Goal: Task Accomplishment & Management: Use online tool/utility

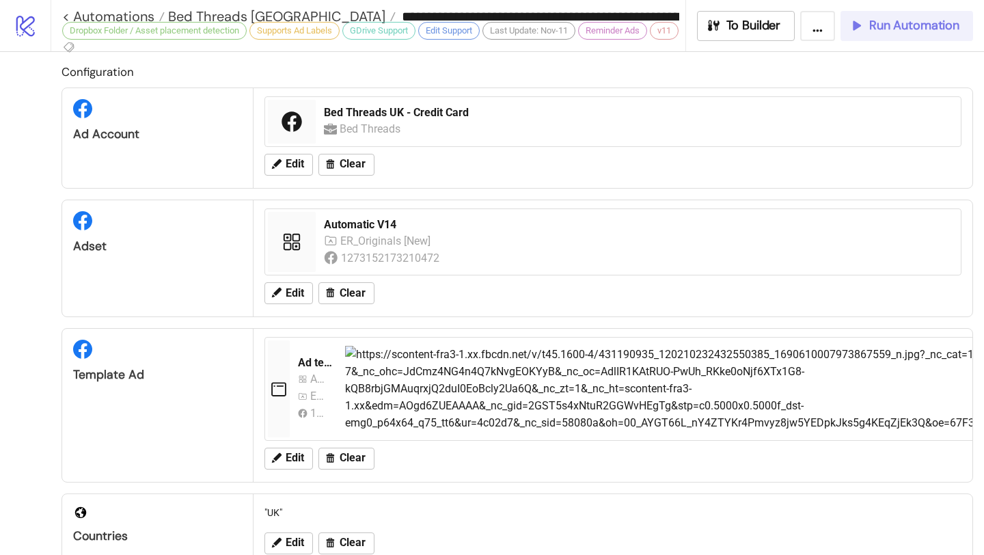
click at [897, 14] on button "Run Automation" at bounding box center [907, 26] width 133 height 30
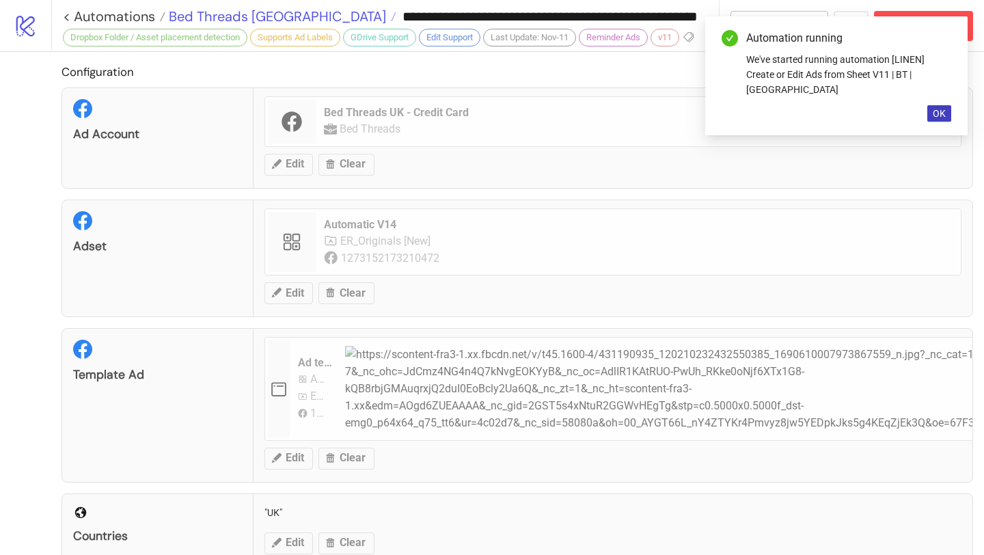
click at [226, 21] on span "Bed Threads [GEOGRAPHIC_DATA]" at bounding box center [275, 17] width 221 height 18
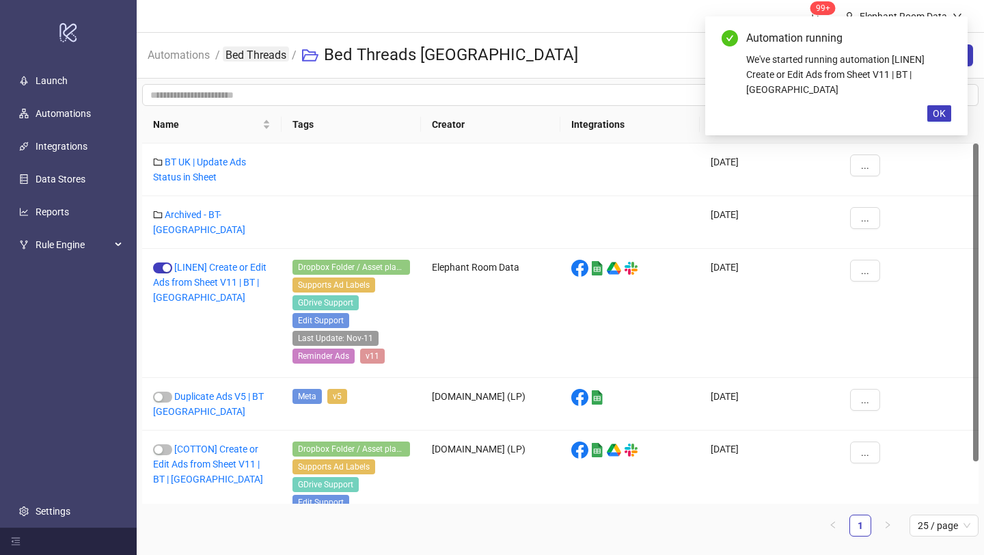
click at [256, 57] on link "Bed Threads" at bounding box center [256, 53] width 66 height 15
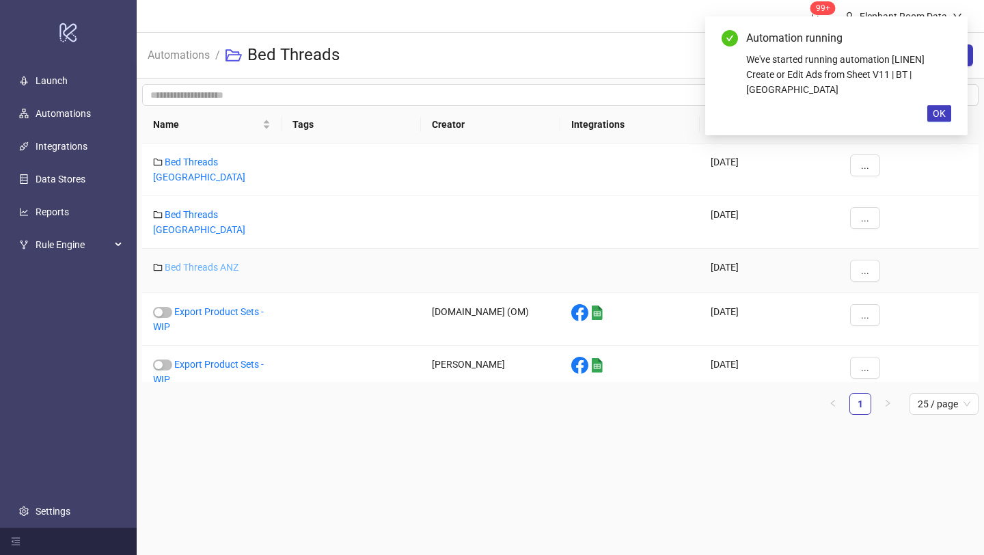
click at [226, 262] on link "Bed Threads ANZ" at bounding box center [202, 267] width 74 height 11
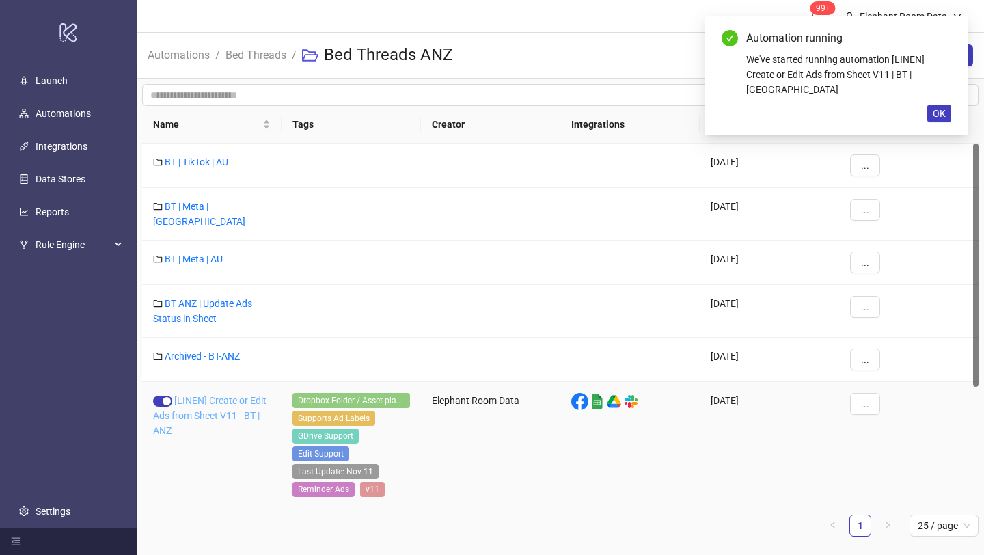
click at [213, 395] on link "[LINEN] Create or Edit Ads from Sheet V11 - BT | ANZ" at bounding box center [209, 415] width 113 height 41
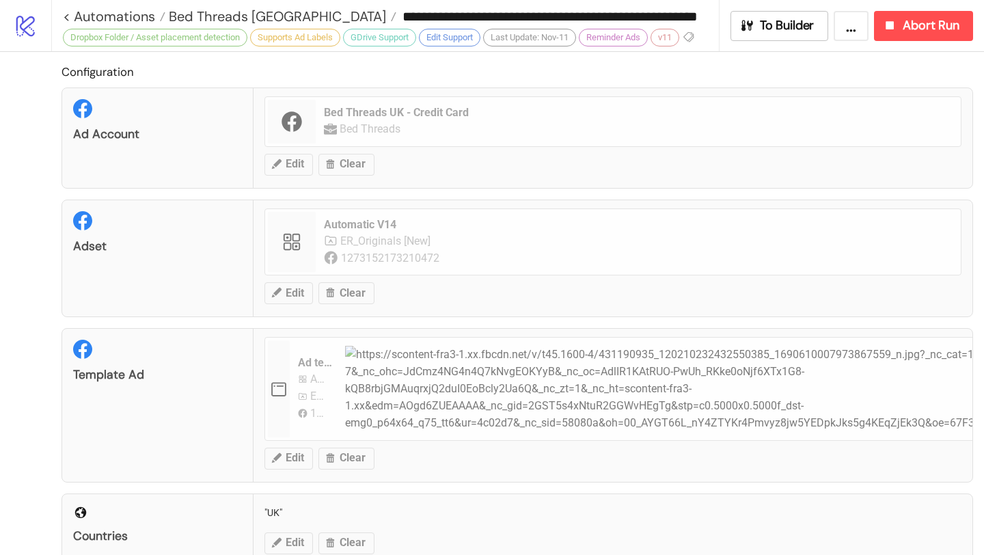
type input "**********"
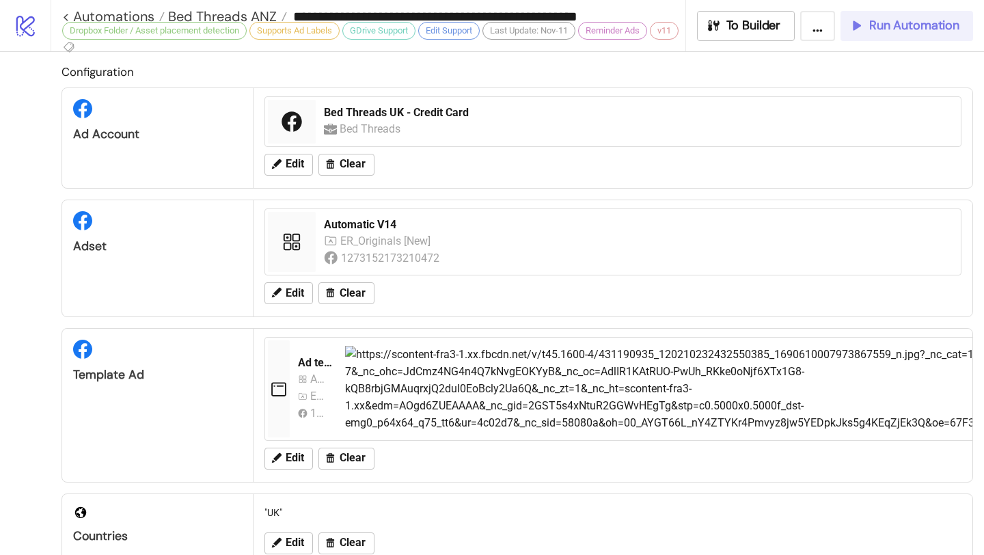
click at [930, 35] on button "Run Automation" at bounding box center [907, 26] width 133 height 30
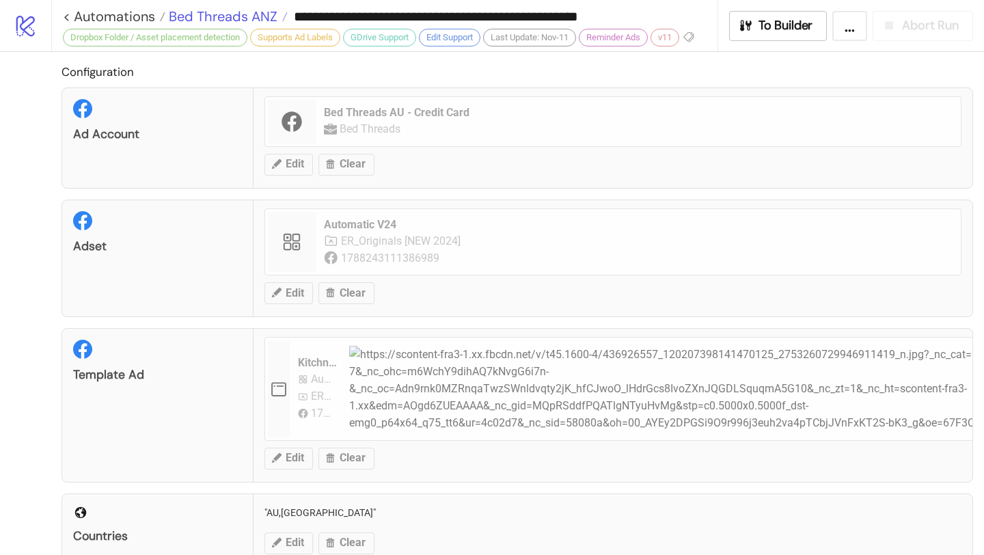
click at [265, 16] on span "Bed Threads ANZ" at bounding box center [221, 17] width 112 height 18
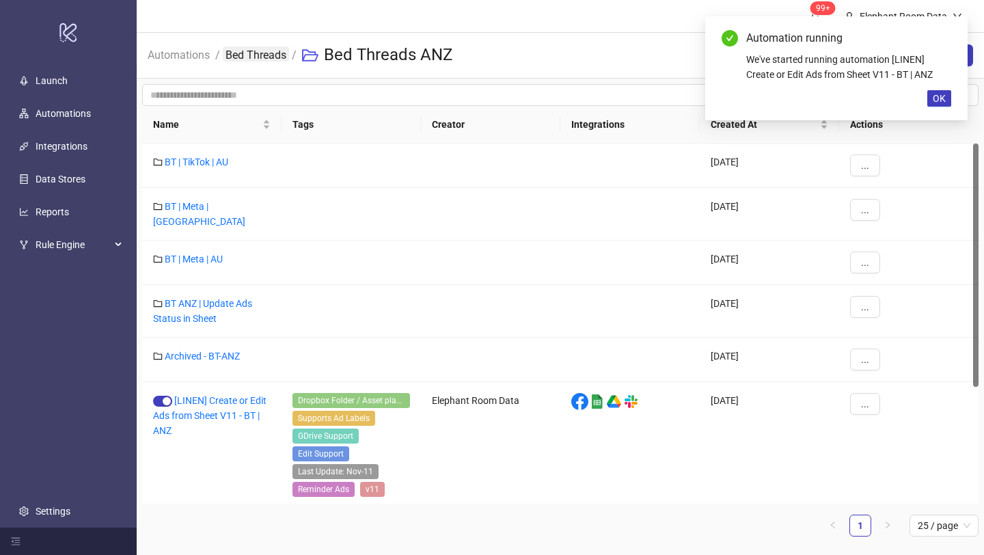
click at [265, 53] on link "Bed Threads" at bounding box center [256, 53] width 66 height 15
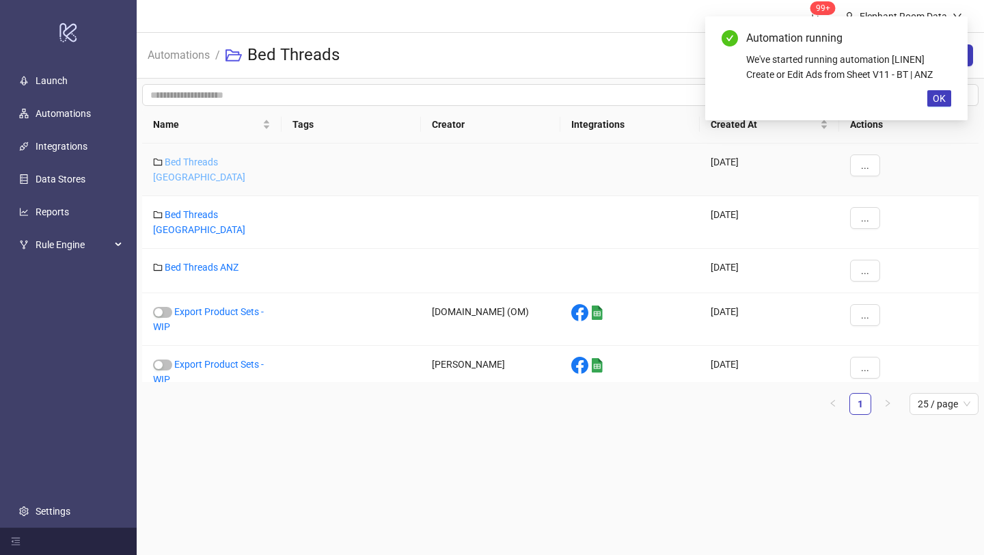
click at [224, 162] on link "Bed Threads [GEOGRAPHIC_DATA]" at bounding box center [199, 170] width 92 height 26
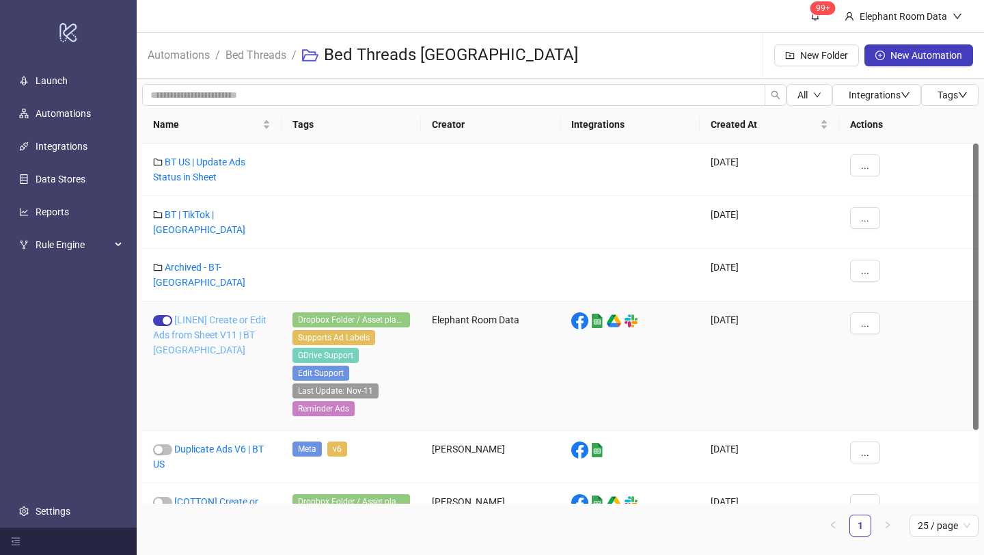
click at [238, 316] on link "[LINEN] Create or Edit Ads from Sheet V11 | BT [GEOGRAPHIC_DATA]" at bounding box center [209, 334] width 113 height 41
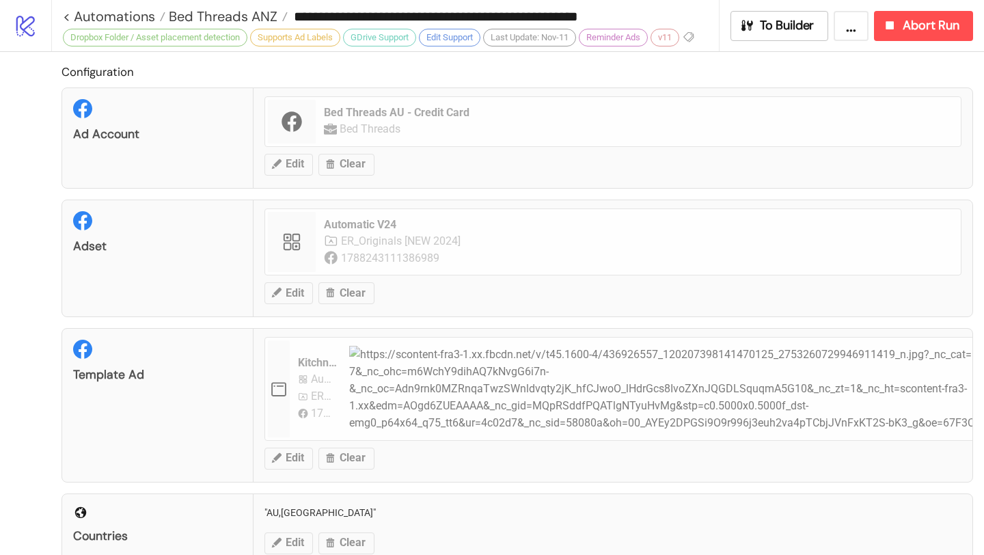
type input "**********"
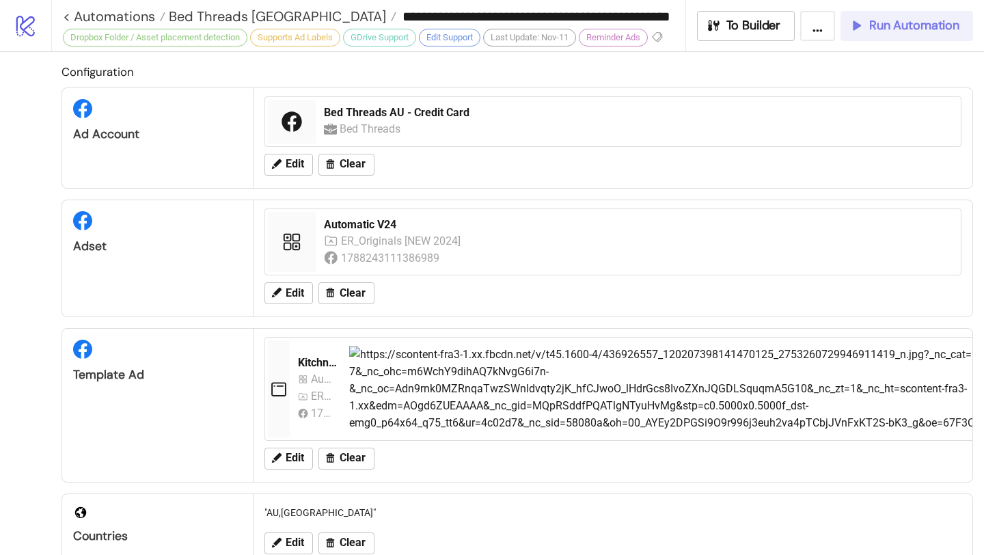
click at [939, 18] on span "Run Automation" at bounding box center [914, 26] width 90 height 16
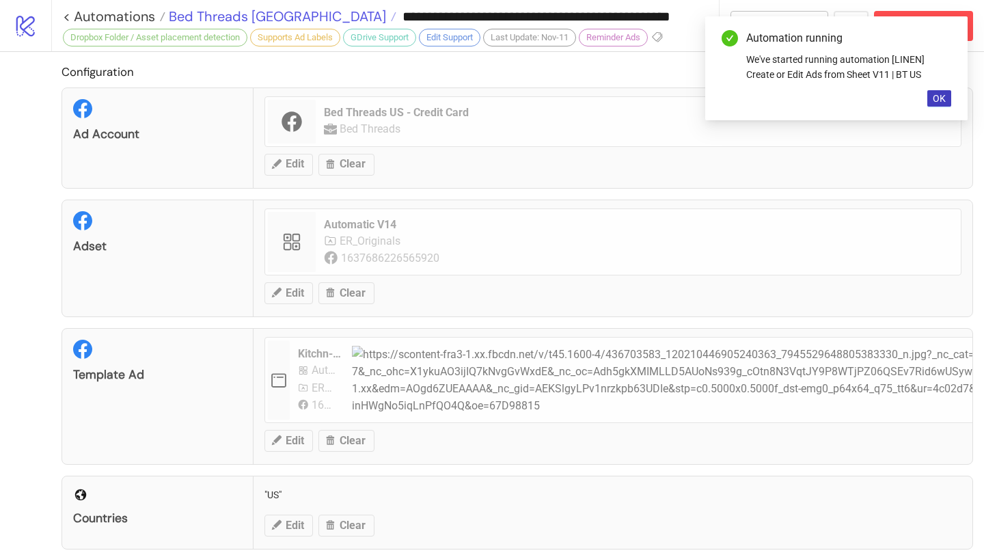
click at [261, 14] on span "Bed Threads [GEOGRAPHIC_DATA]" at bounding box center [275, 17] width 221 height 18
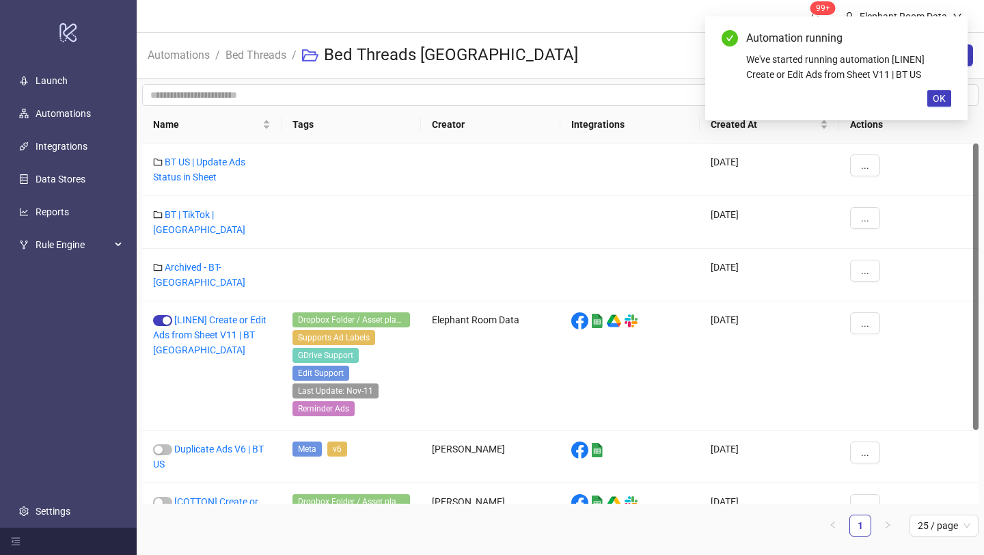
click at [269, 70] on li "Bed Threads" at bounding box center [256, 55] width 61 height 44
click at [265, 57] on link "Bed Threads" at bounding box center [256, 53] width 66 height 15
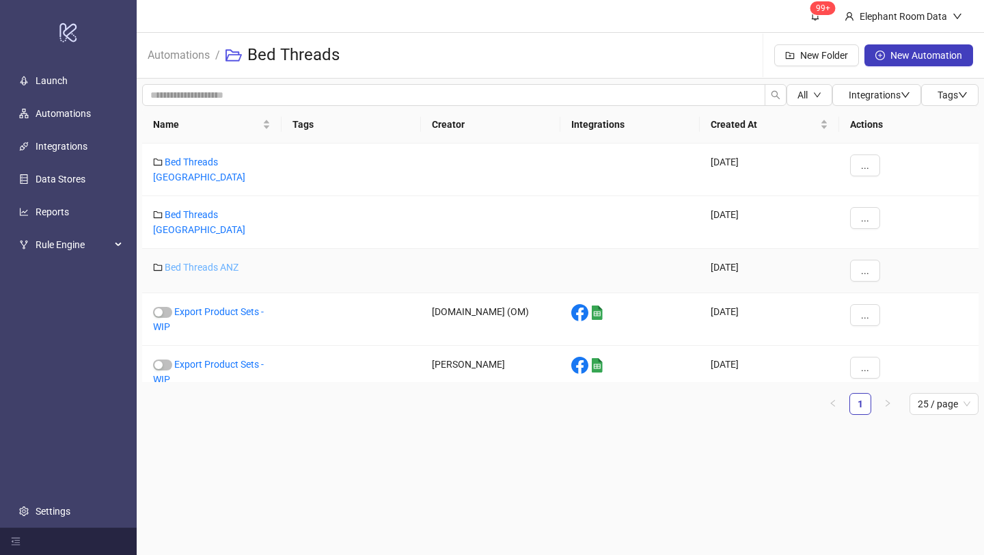
click at [225, 262] on link "Bed Threads ANZ" at bounding box center [202, 267] width 74 height 11
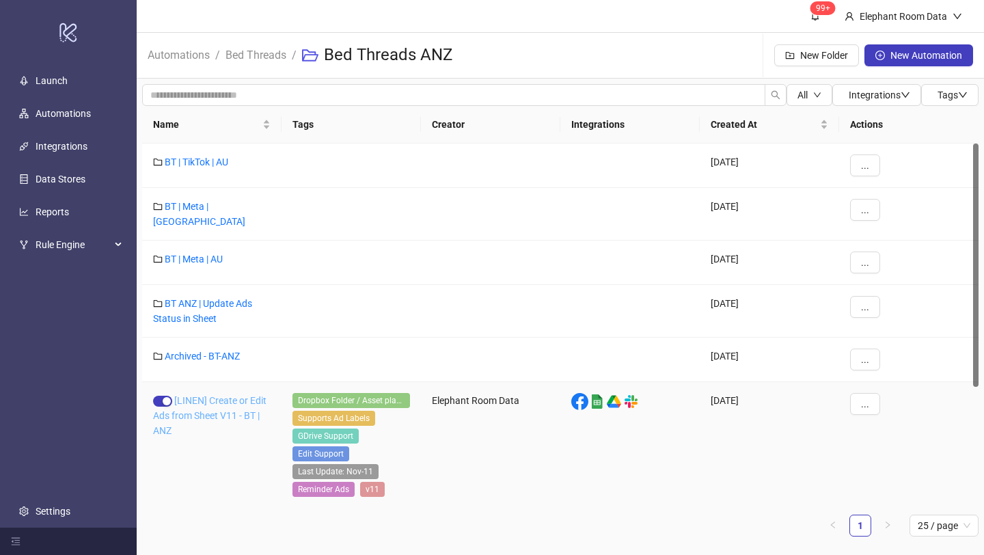
click at [207, 397] on link "[LINEN] Create or Edit Ads from Sheet V11 - BT | ANZ" at bounding box center [209, 415] width 113 height 41
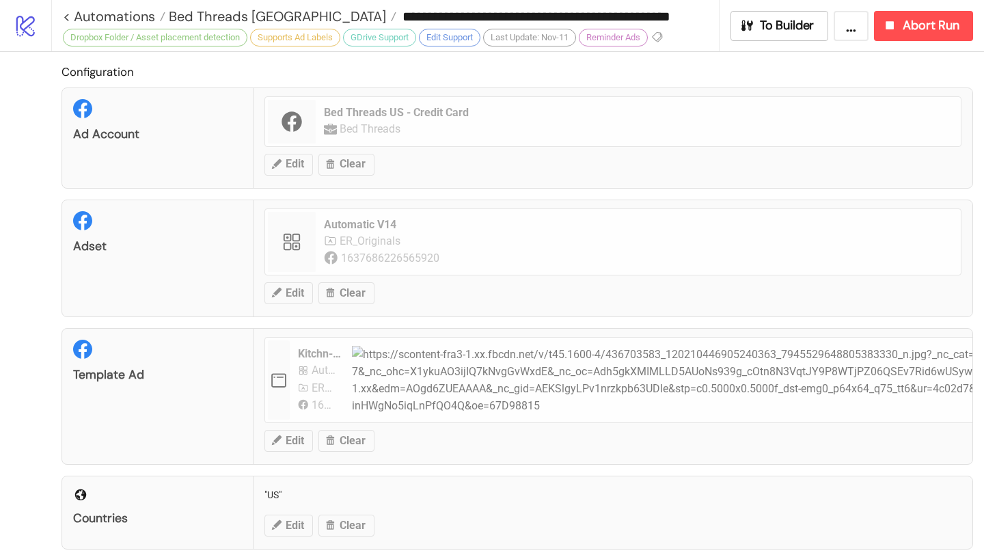
type input "**********"
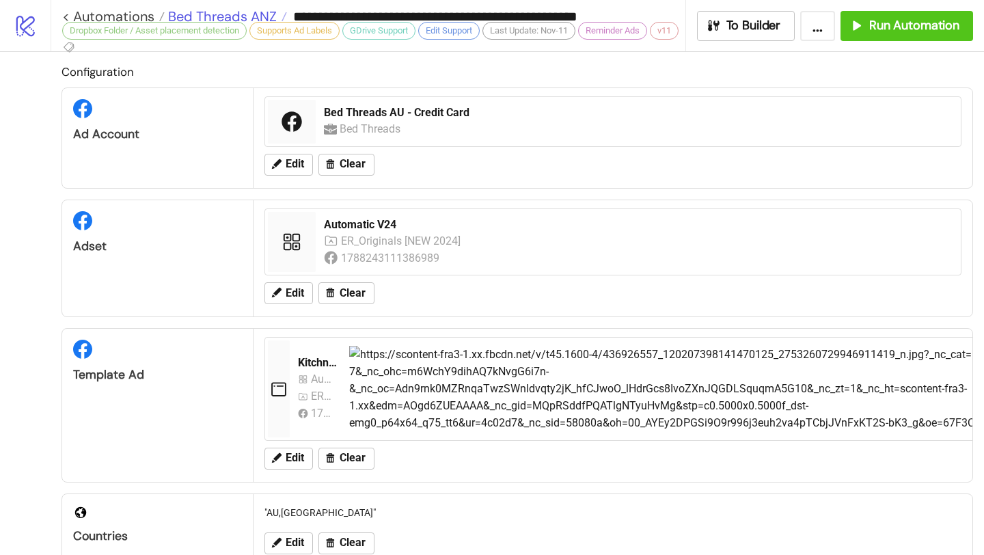
click at [261, 13] on span "Bed Threads ANZ" at bounding box center [221, 17] width 112 height 18
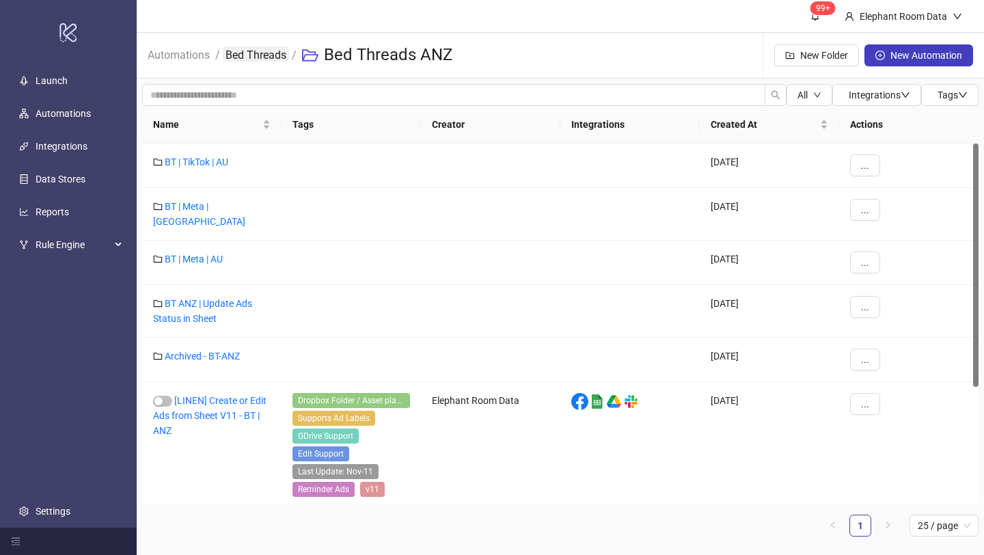
click at [281, 55] on link "Bed Threads" at bounding box center [256, 53] width 66 height 15
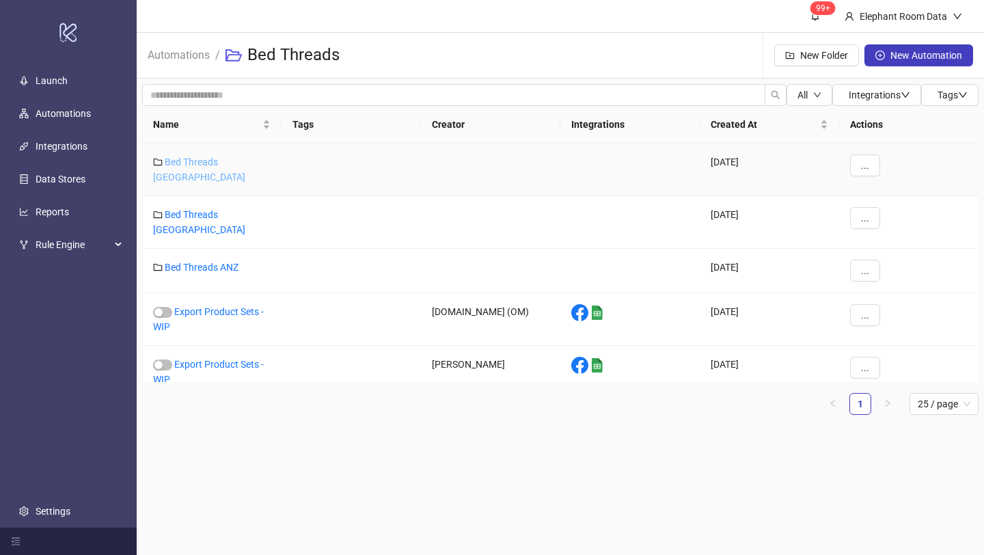
click at [221, 165] on link "Bed Threads [GEOGRAPHIC_DATA]" at bounding box center [199, 170] width 92 height 26
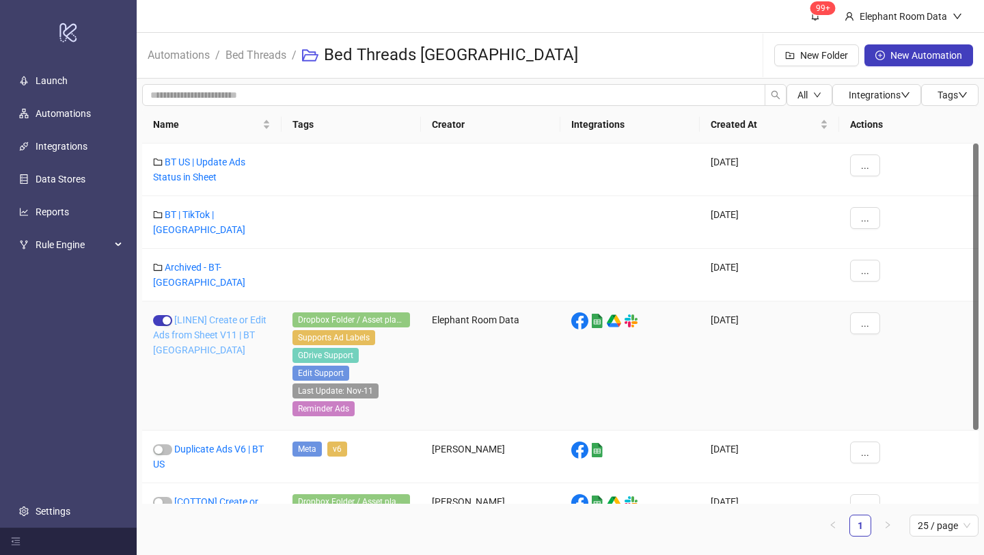
click at [206, 316] on link "[LINEN] Create or Edit Ads from Sheet V11 | BT [GEOGRAPHIC_DATA]" at bounding box center [209, 334] width 113 height 41
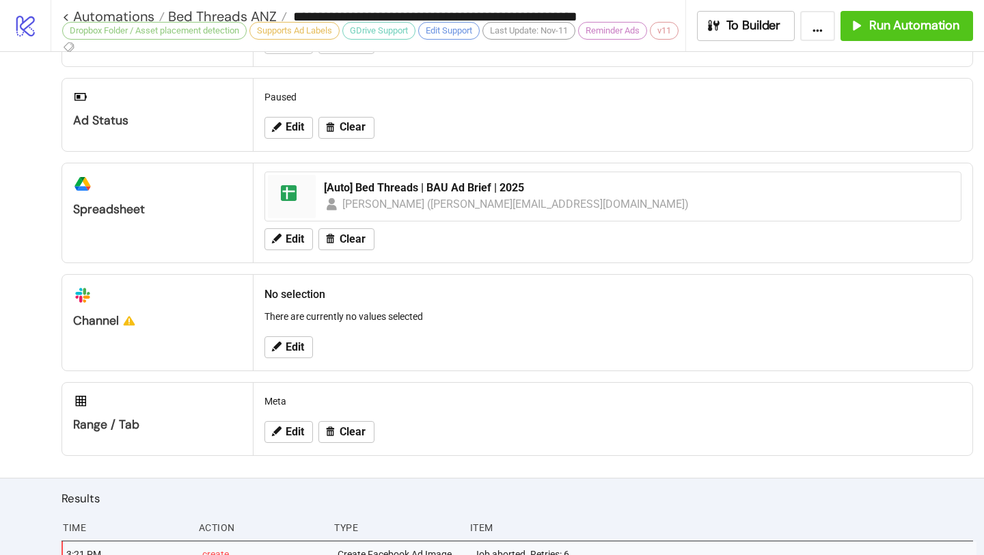
type input "**********"
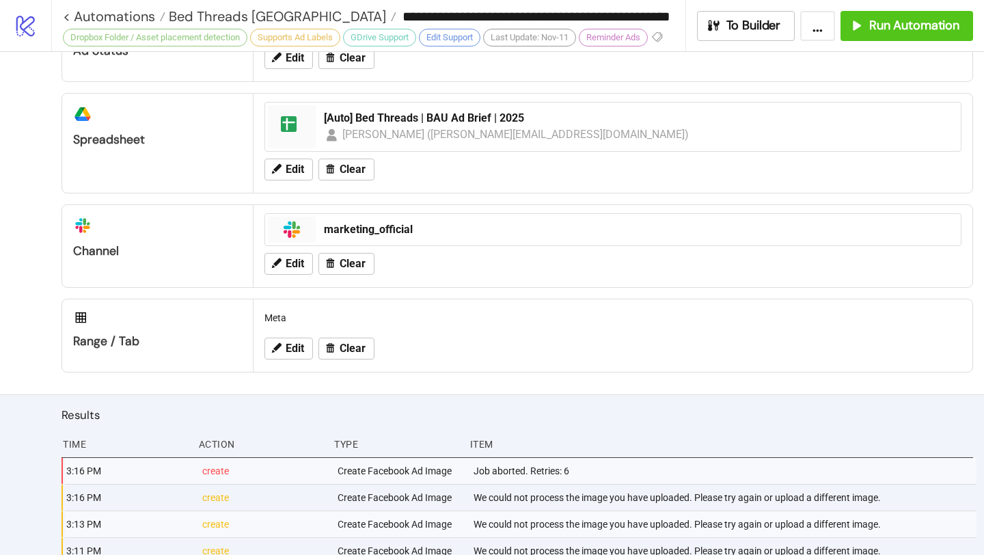
scroll to position [682, 0]
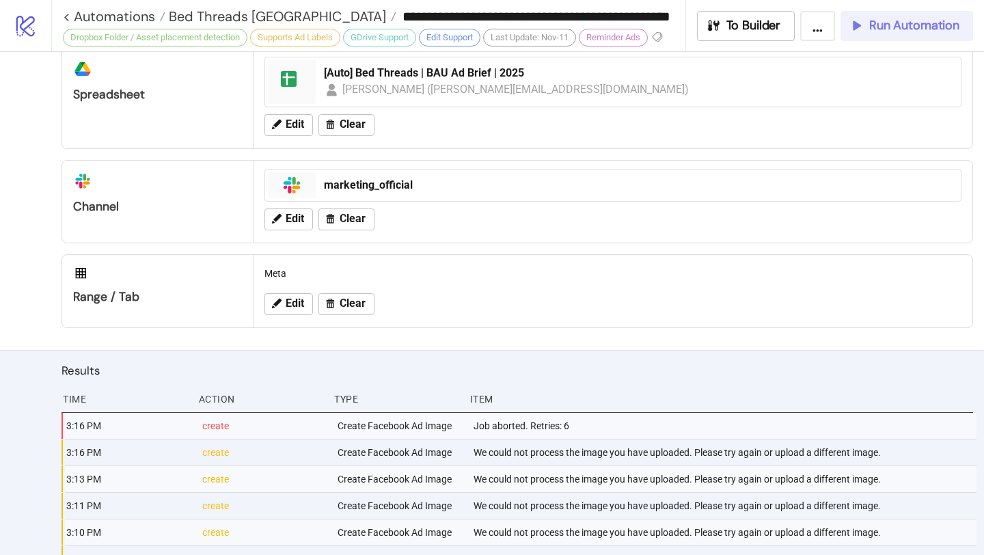
click at [878, 36] on button "Run Automation" at bounding box center [907, 26] width 133 height 30
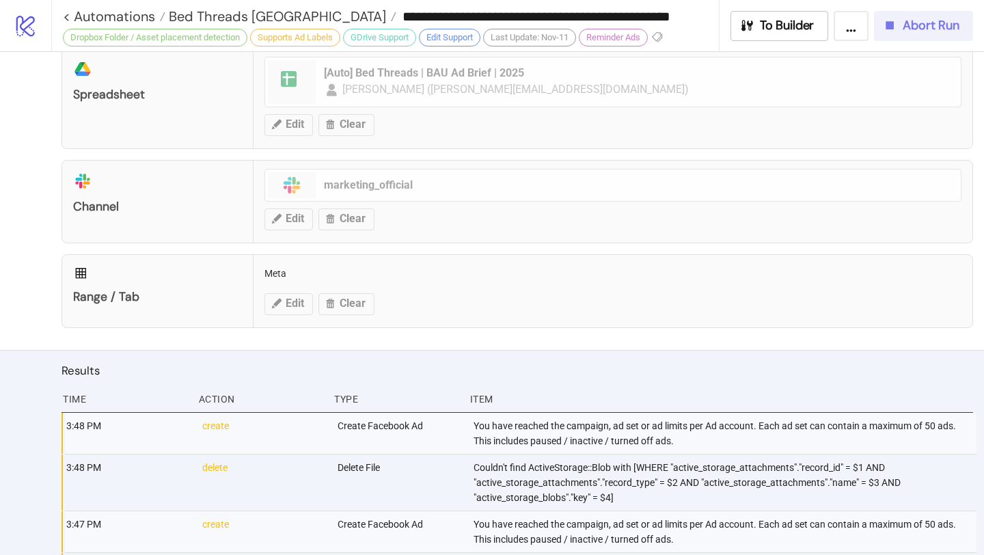
click at [905, 22] on span "Abort Run" at bounding box center [931, 26] width 57 height 16
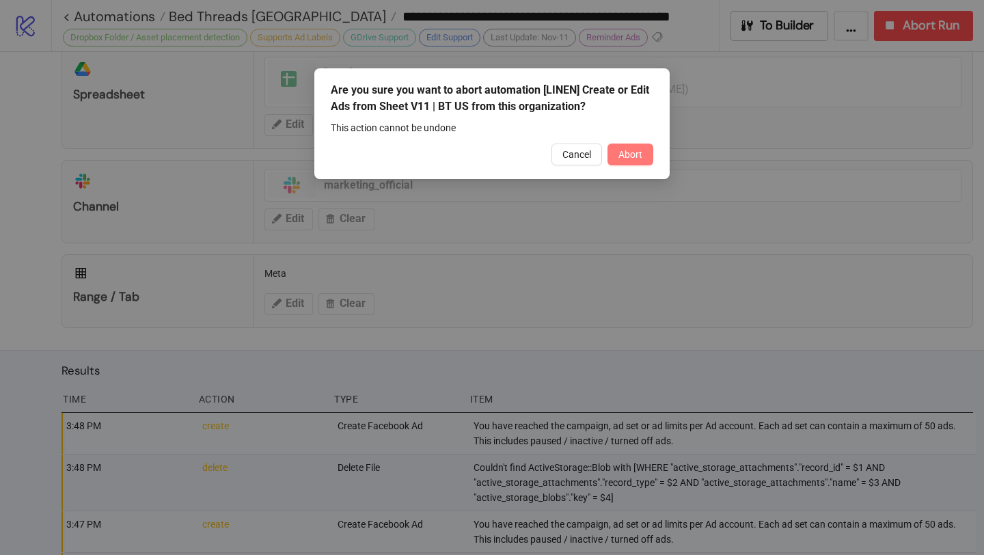
click at [644, 154] on button "Abort" at bounding box center [631, 155] width 46 height 22
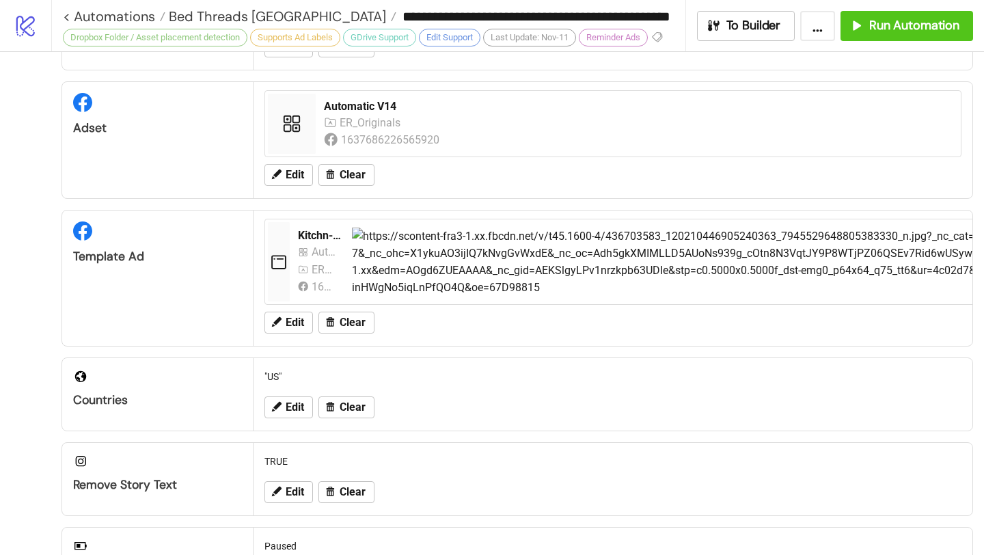
scroll to position [0, 0]
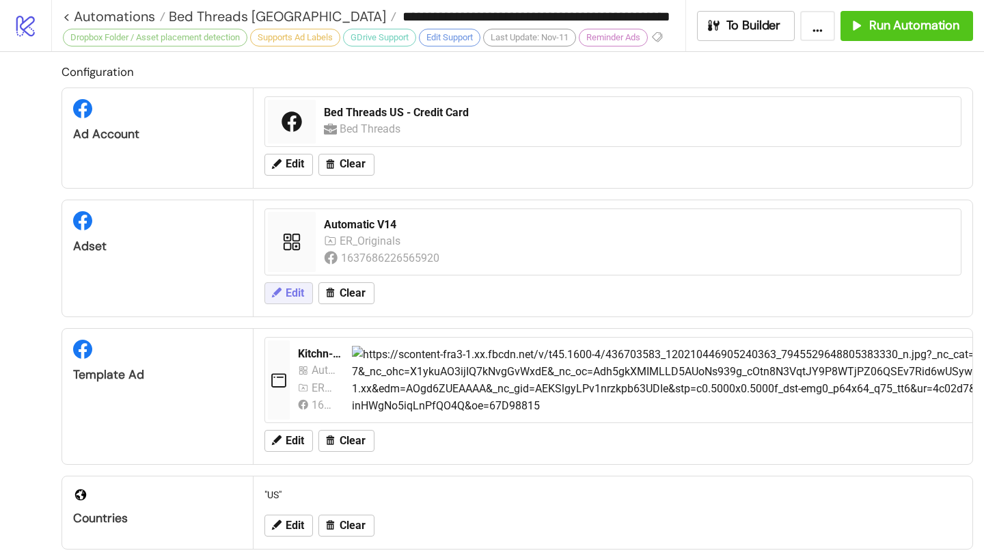
click at [295, 288] on span "Edit" at bounding box center [295, 293] width 18 height 12
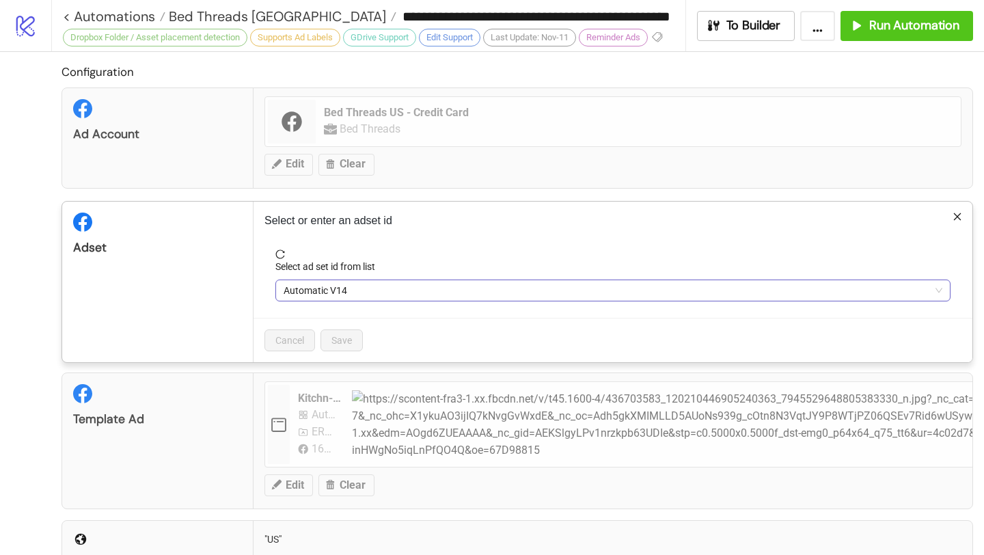
click at [406, 293] on span "Automatic V14" at bounding box center [613, 290] width 659 height 21
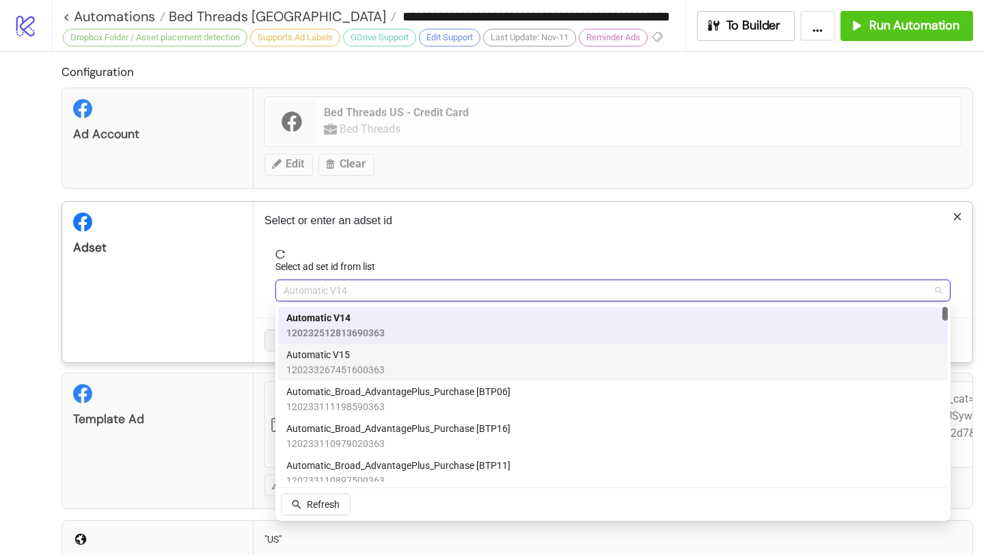
click at [381, 349] on span "Automatic V15" at bounding box center [335, 354] width 98 height 15
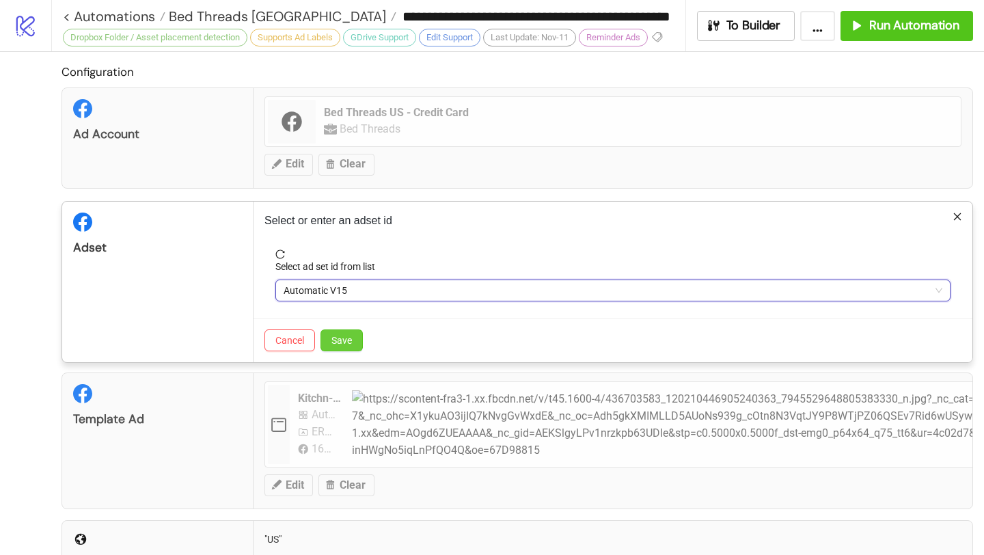
click at [355, 344] on button "Save" at bounding box center [342, 340] width 42 height 22
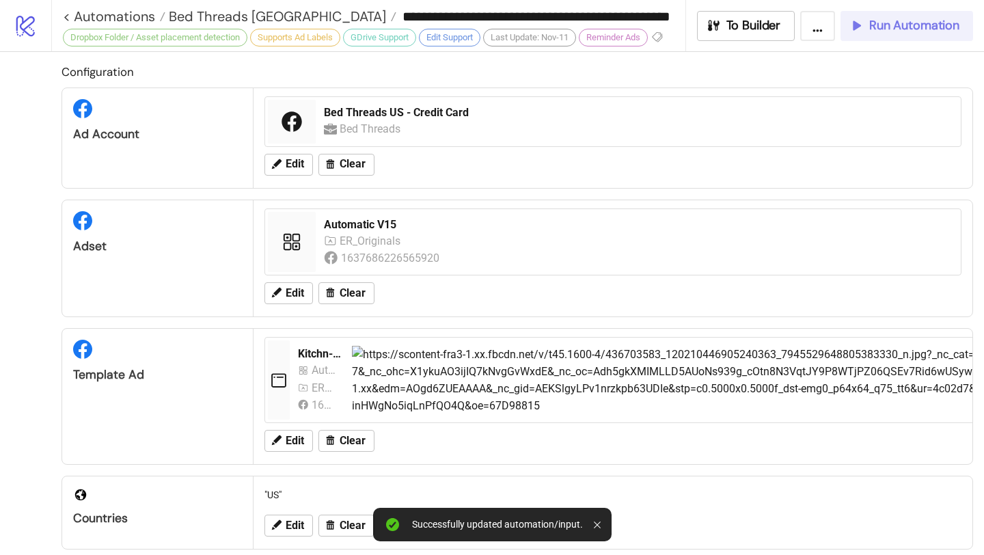
click at [896, 21] on span "Run Automation" at bounding box center [914, 26] width 90 height 16
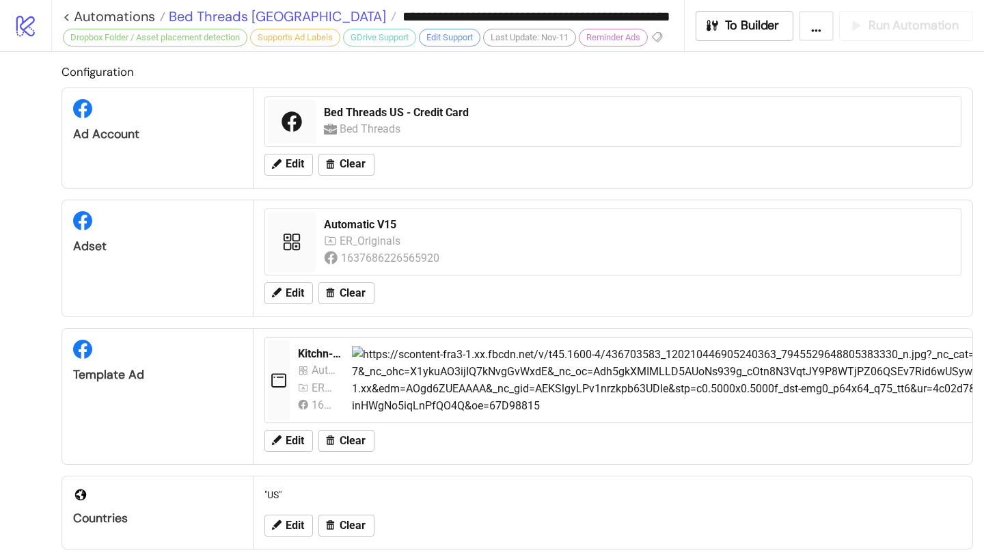
click at [221, 14] on span "Bed Threads [GEOGRAPHIC_DATA]" at bounding box center [275, 17] width 221 height 18
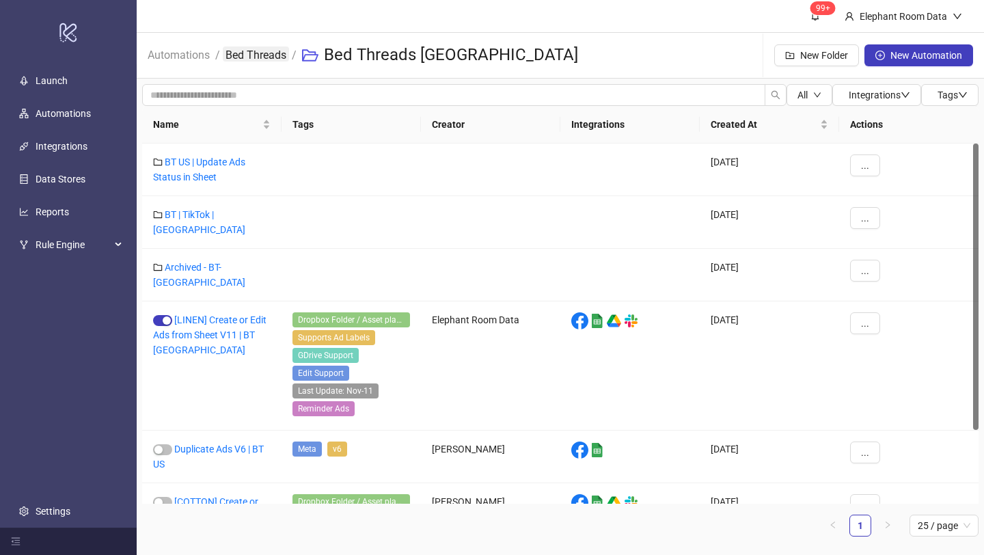
click at [261, 55] on link "Bed Threads" at bounding box center [256, 53] width 66 height 15
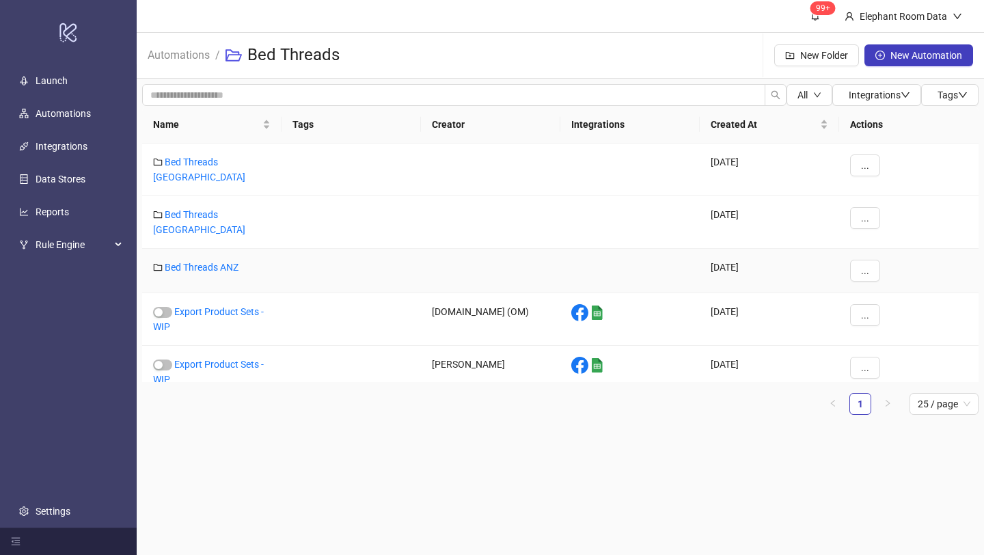
click at [224, 249] on div "Bed Threads ANZ" at bounding box center [211, 271] width 139 height 44
click at [225, 262] on link "Bed Threads ANZ" at bounding box center [202, 267] width 74 height 11
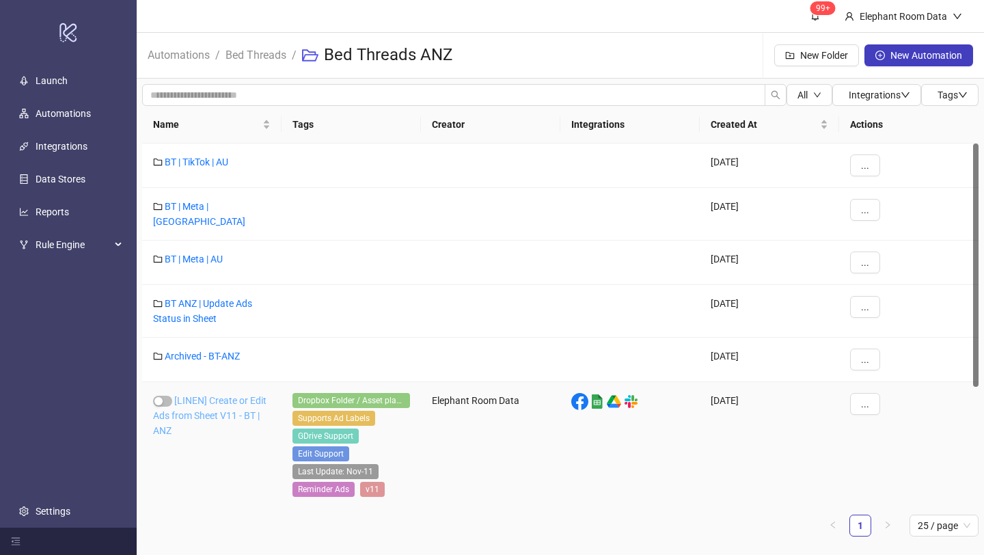
click at [200, 396] on link "[LINEN] Create or Edit Ads from Sheet V11 - BT | ANZ" at bounding box center [209, 415] width 113 height 41
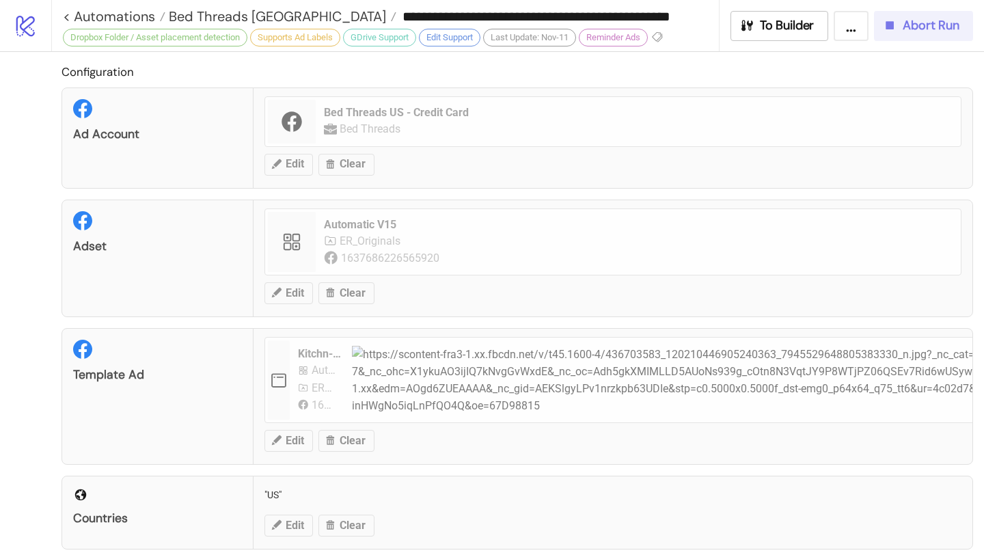
type input "**********"
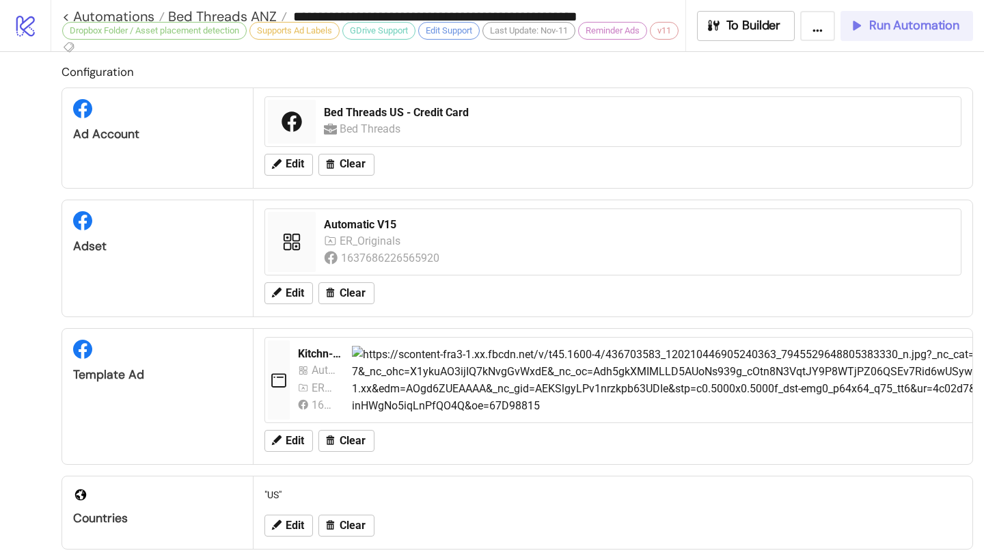
click at [910, 29] on span "Run Automation" at bounding box center [914, 26] width 90 height 16
click at [257, 11] on span "Bed Threads ANZ" at bounding box center [221, 17] width 112 height 18
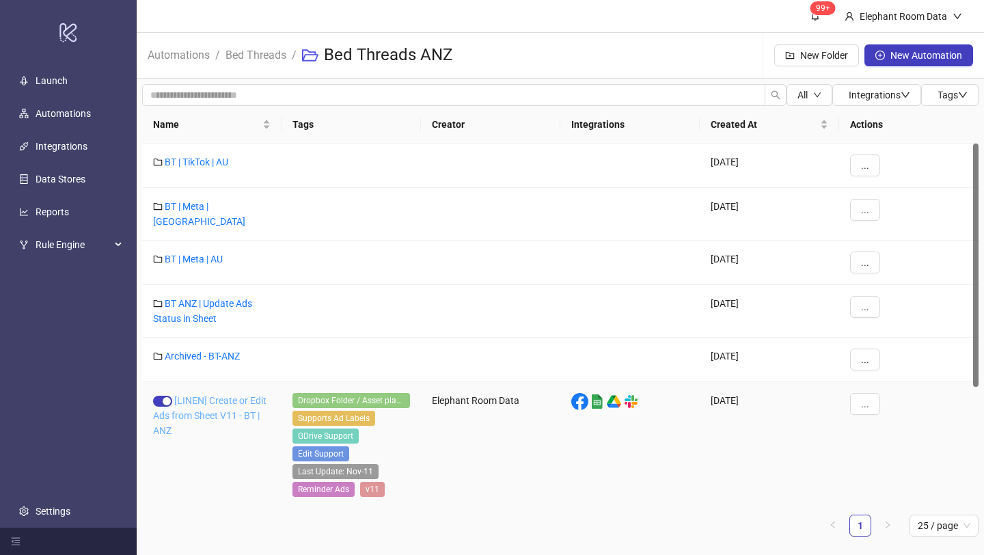
click at [230, 395] on link "[LINEN] Create or Edit Ads from Sheet V11 - BT | ANZ" at bounding box center [209, 415] width 113 height 41
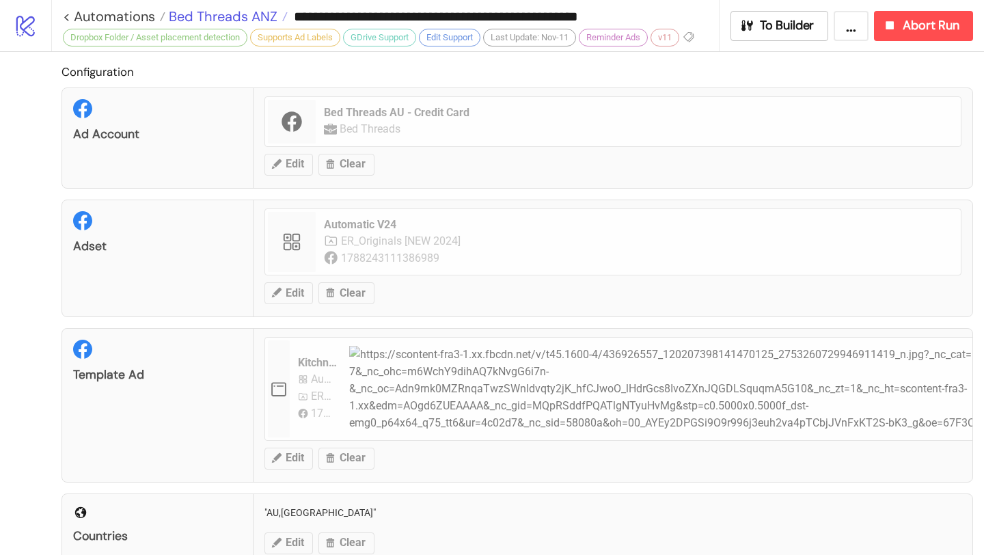
click at [263, 14] on span "Bed Threads ANZ" at bounding box center [221, 17] width 112 height 18
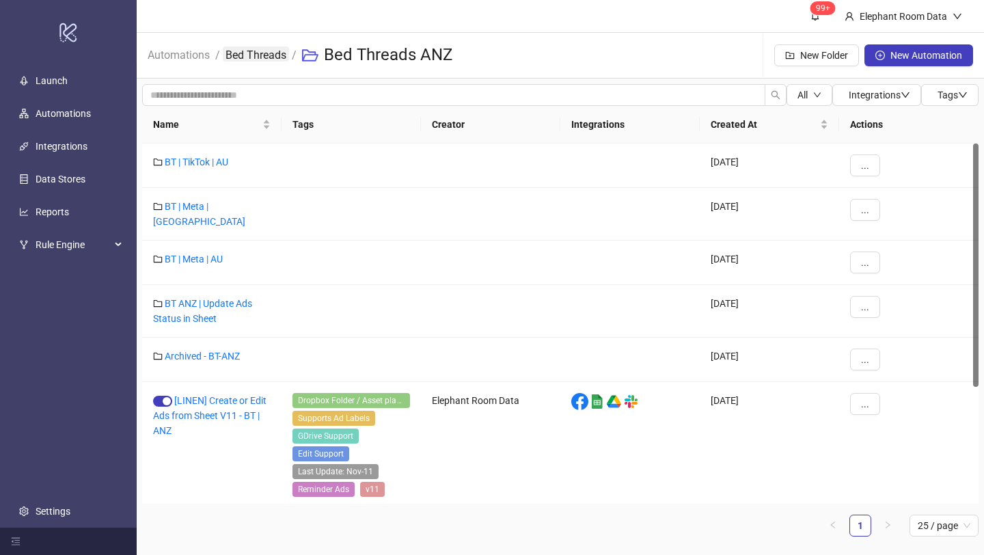
click at [259, 53] on link "Bed Threads" at bounding box center [256, 53] width 66 height 15
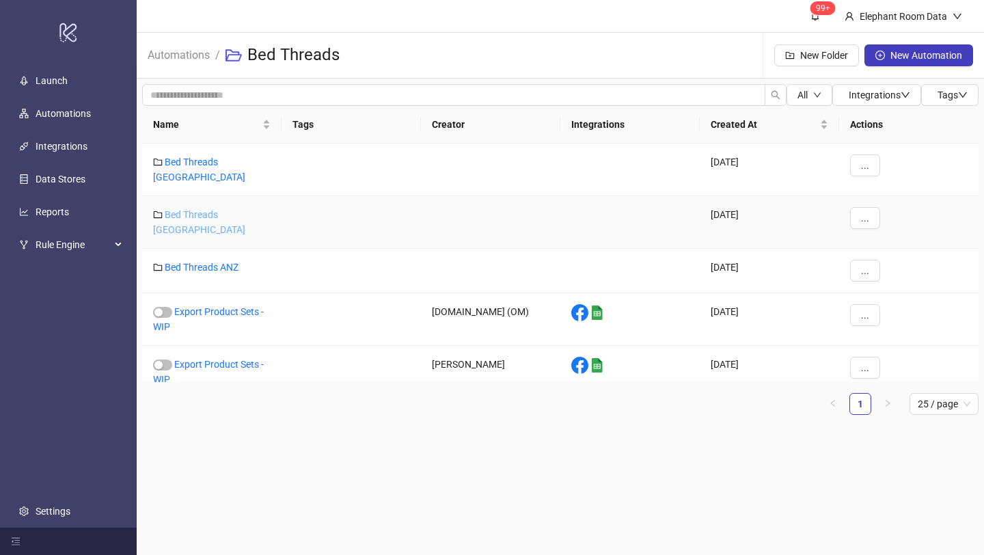
click at [222, 209] on link "Bed Threads [GEOGRAPHIC_DATA]" at bounding box center [199, 222] width 92 height 26
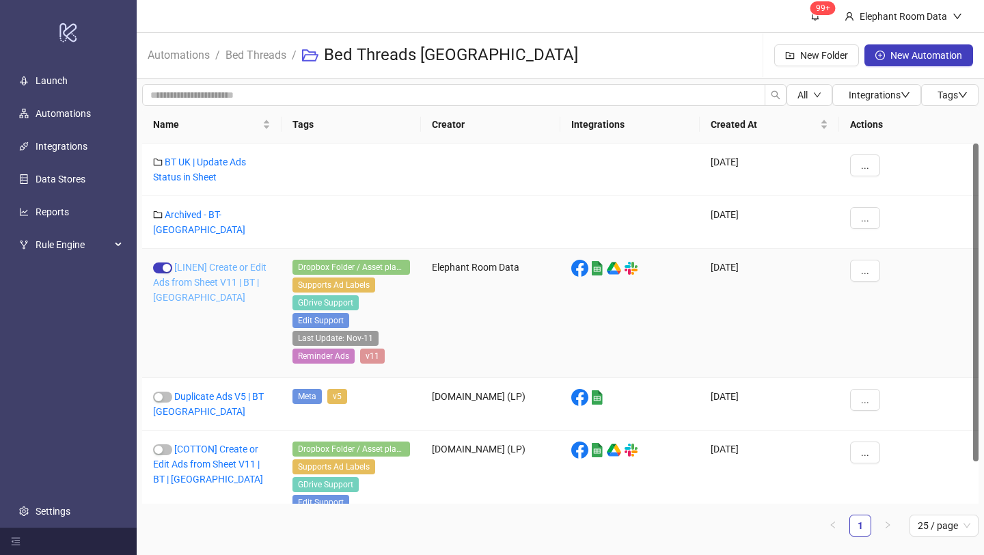
click at [221, 273] on link "[LINEN] Create or Edit Ads from Sheet V11 | BT | [GEOGRAPHIC_DATA]" at bounding box center [209, 282] width 113 height 41
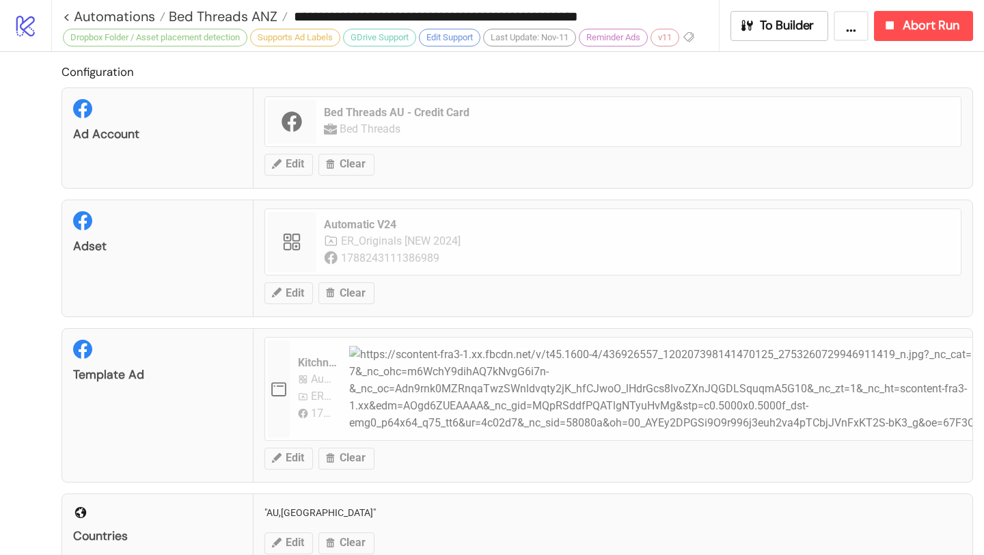
type input "**********"
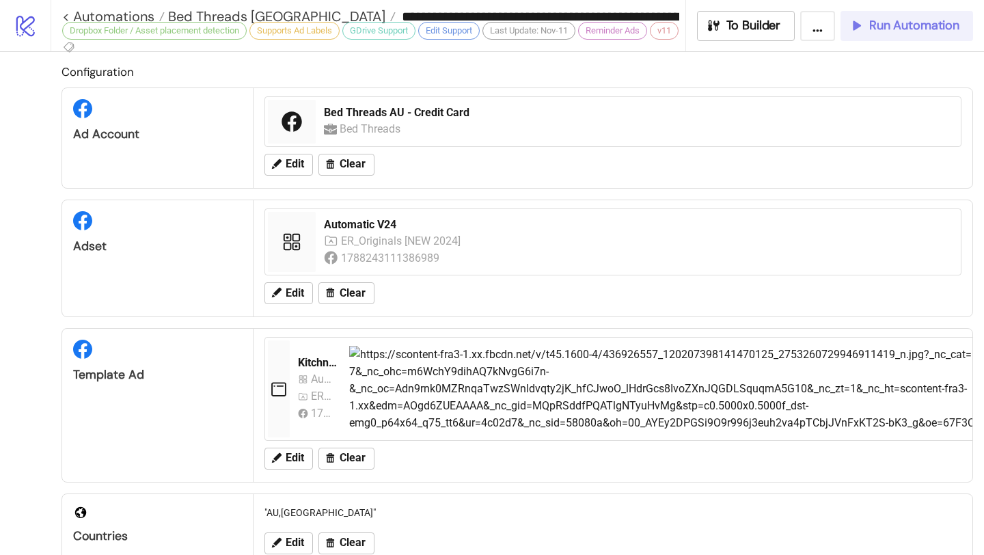
click at [865, 36] on button "Run Automation" at bounding box center [907, 26] width 133 height 30
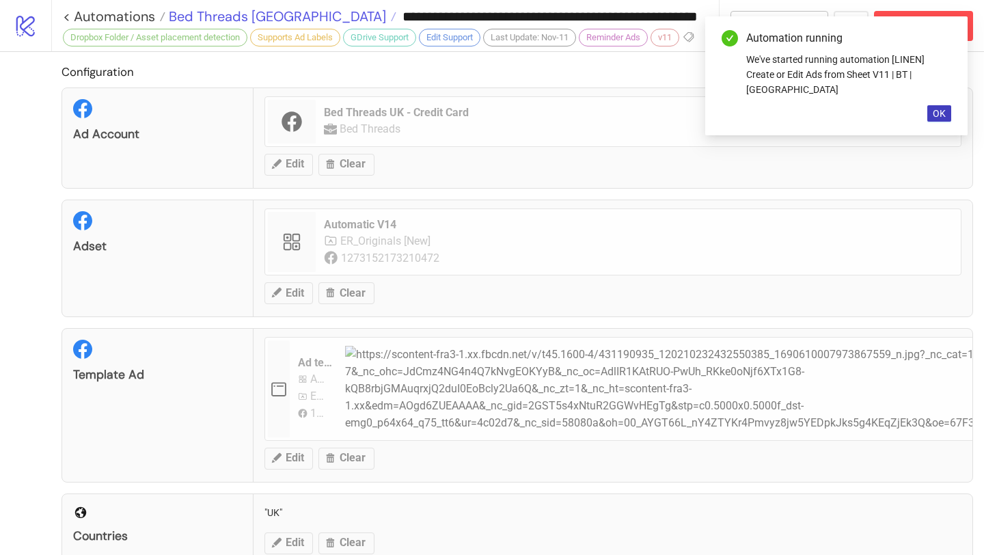
click at [263, 17] on span "Bed Threads [GEOGRAPHIC_DATA]" at bounding box center [275, 17] width 221 height 18
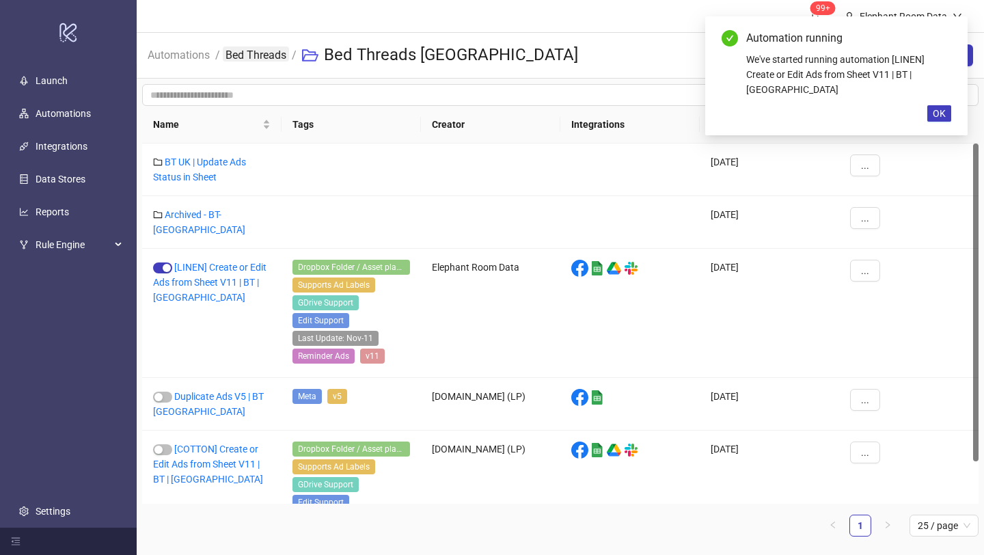
click at [260, 53] on link "Bed Threads" at bounding box center [256, 53] width 66 height 15
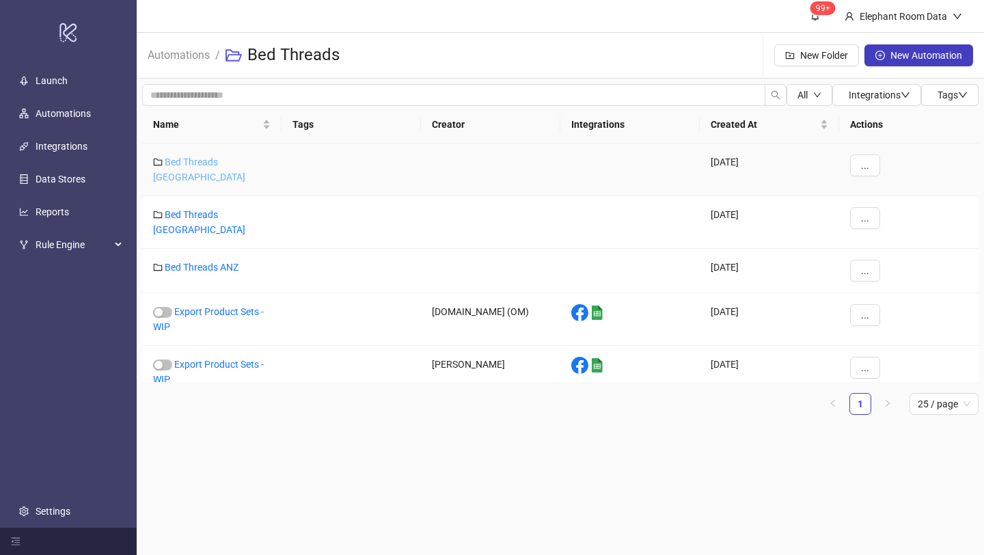
click at [221, 157] on link "Bed Threads [GEOGRAPHIC_DATA]" at bounding box center [199, 170] width 92 height 26
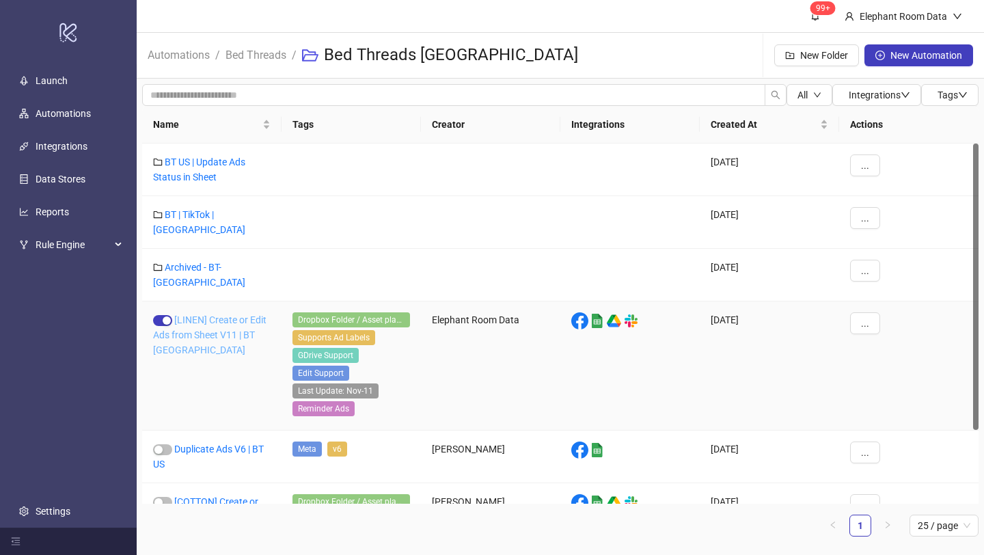
click at [225, 314] on link "[LINEN] Create or Edit Ads from Sheet V11 | BT [GEOGRAPHIC_DATA]" at bounding box center [209, 334] width 113 height 41
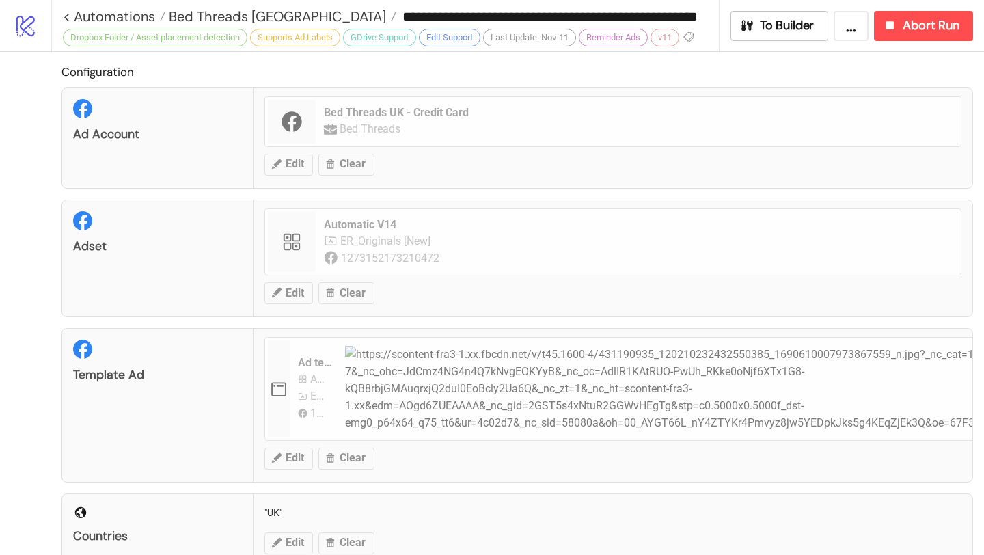
type input "**********"
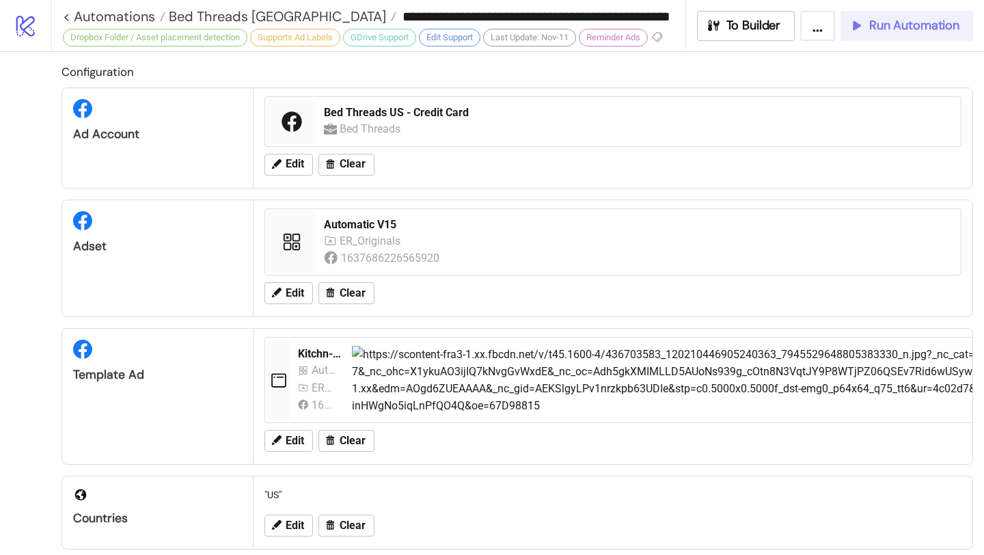
click at [887, 29] on span "Run Automation" at bounding box center [914, 26] width 90 height 16
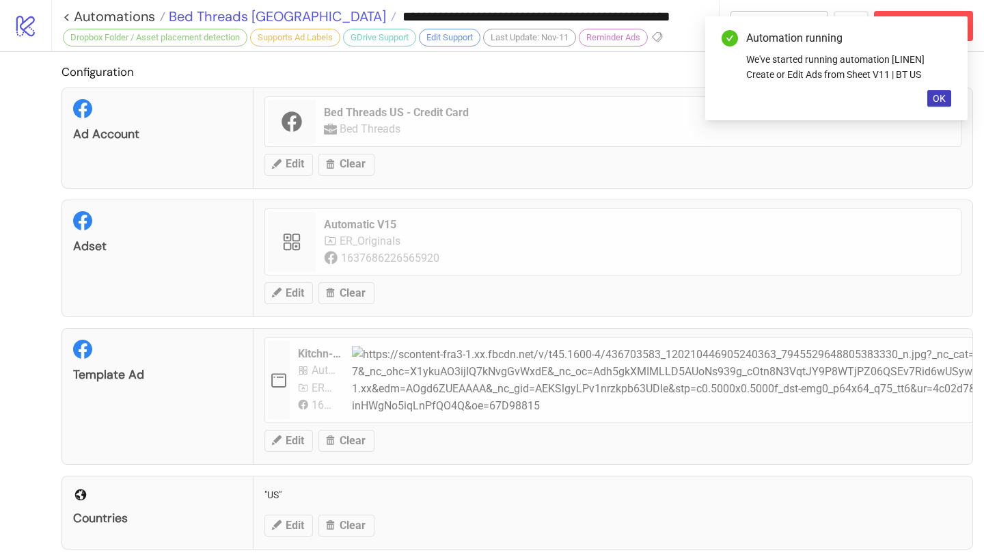
click at [250, 18] on span "Bed Threads [GEOGRAPHIC_DATA]" at bounding box center [275, 17] width 221 height 18
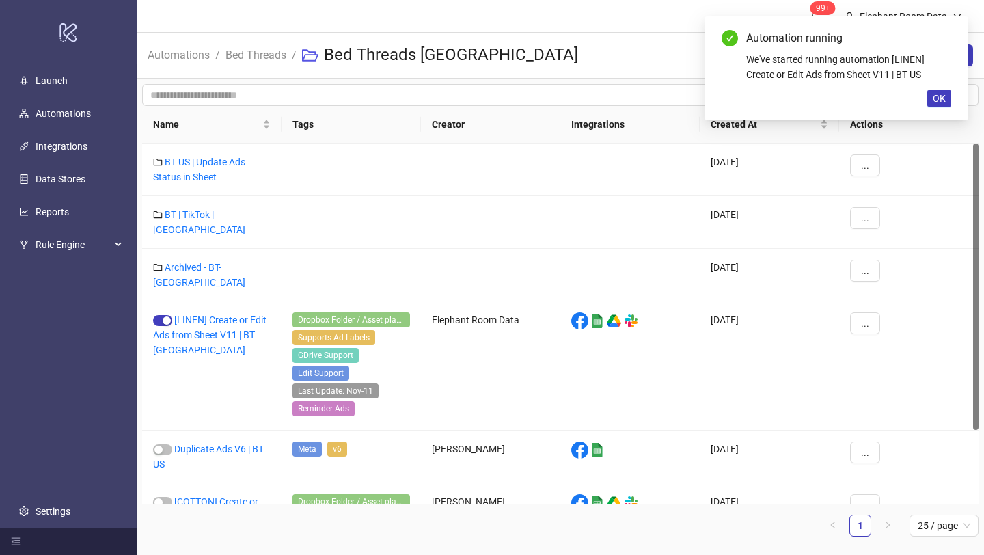
click at [272, 62] on span "Bed Threads" at bounding box center [256, 54] width 61 height 17
click at [271, 59] on link "Bed Threads" at bounding box center [256, 53] width 66 height 15
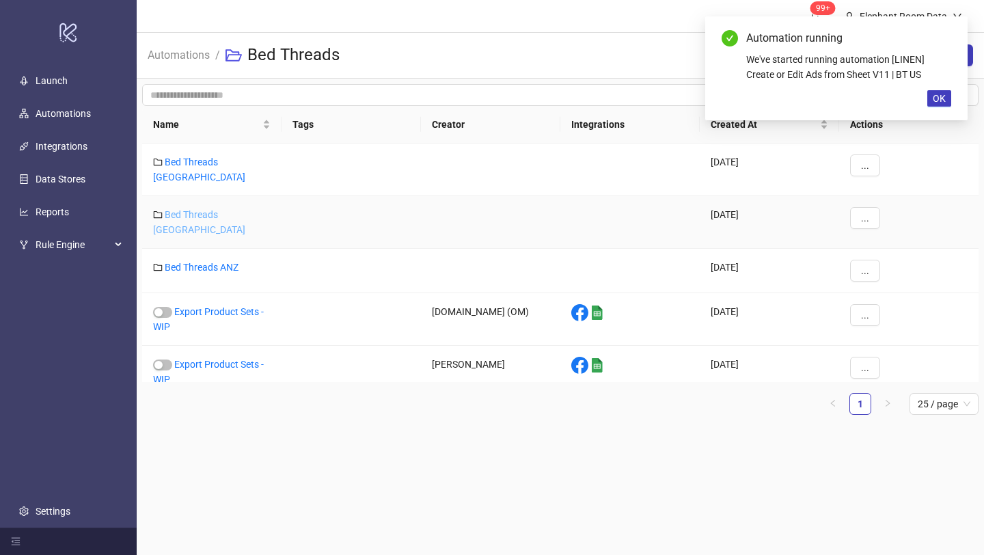
click at [223, 209] on link "Bed Threads [GEOGRAPHIC_DATA]" at bounding box center [199, 222] width 92 height 26
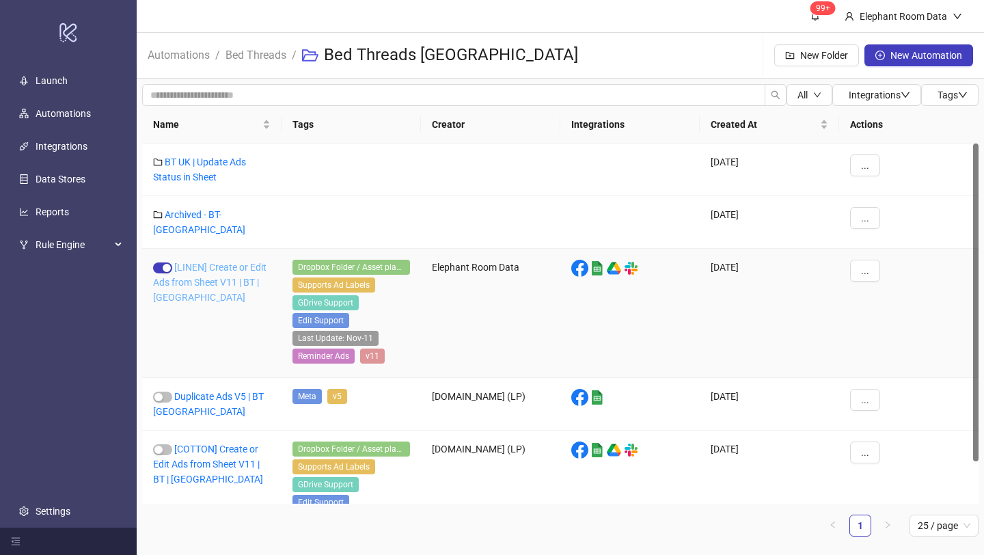
click at [231, 262] on link "[LINEN] Create or Edit Ads from Sheet V11 | BT | [GEOGRAPHIC_DATA]" at bounding box center [209, 282] width 113 height 41
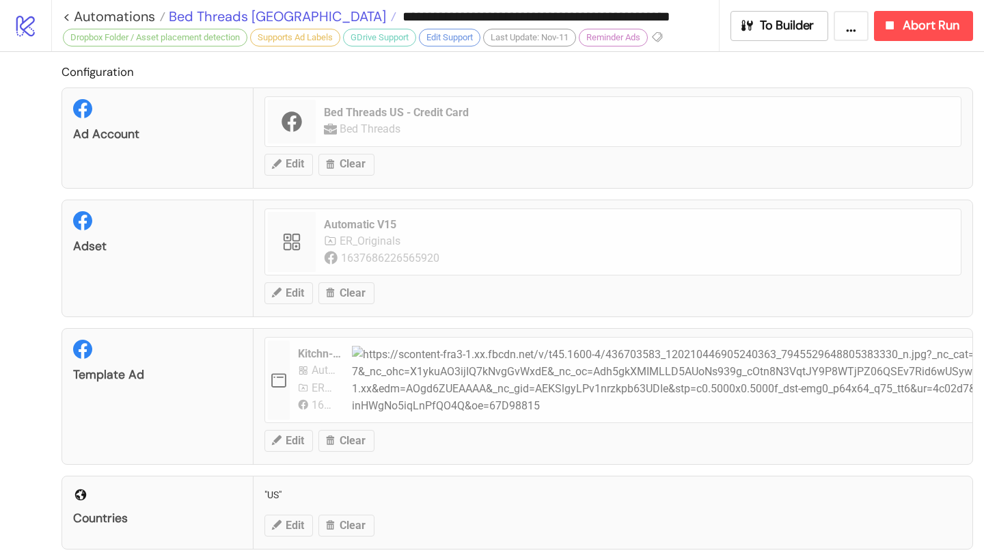
type input "**********"
click at [251, 10] on span "Bed Threads [GEOGRAPHIC_DATA]" at bounding box center [275, 17] width 221 height 18
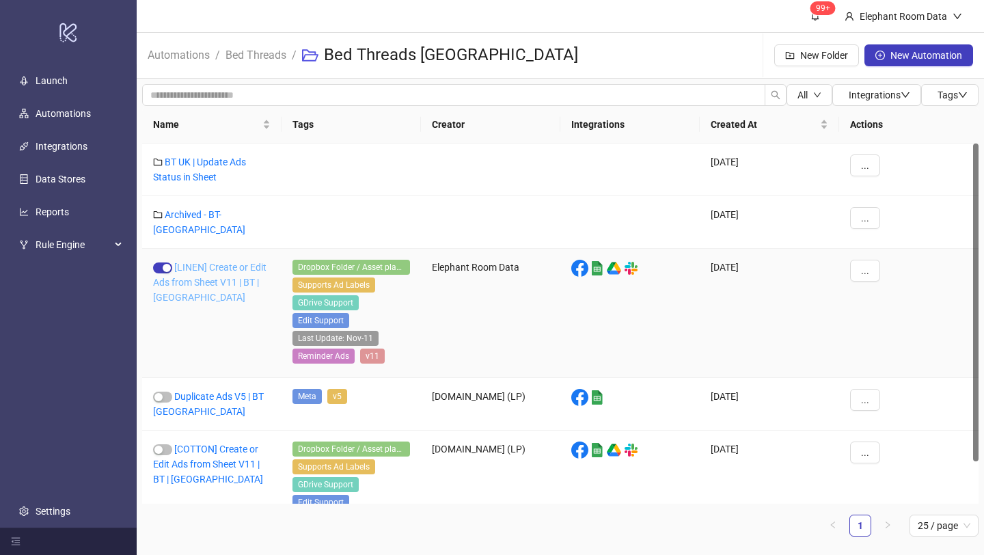
click at [219, 262] on link "[LINEN] Create or Edit Ads from Sheet V11 | BT | [GEOGRAPHIC_DATA]" at bounding box center [209, 282] width 113 height 41
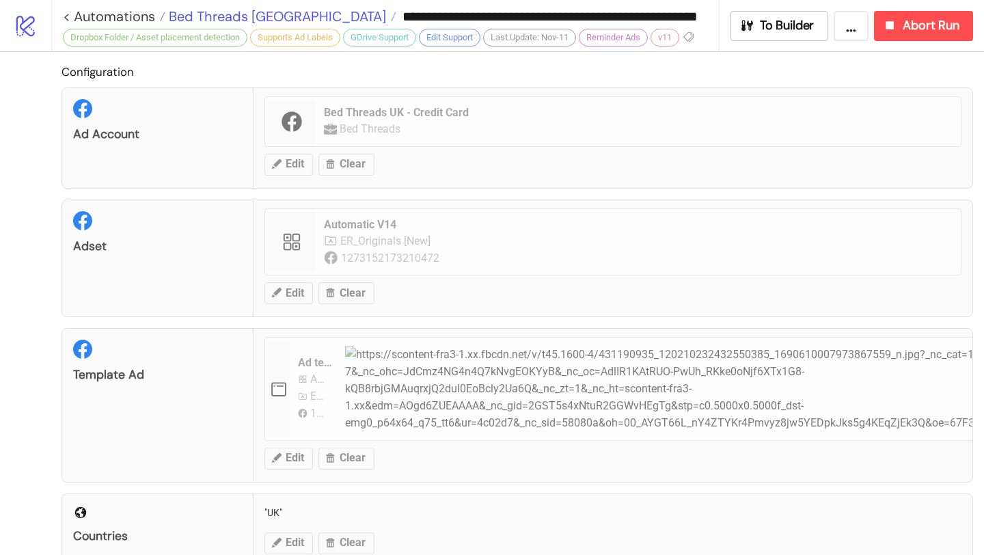
click at [247, 16] on span "Bed Threads [GEOGRAPHIC_DATA]" at bounding box center [275, 17] width 221 height 18
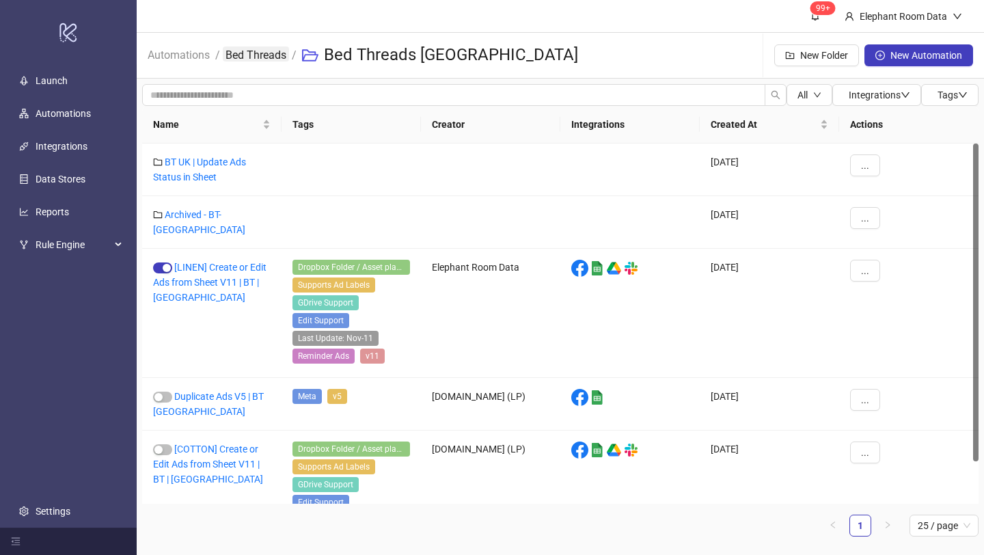
click at [259, 49] on link "Bed Threads" at bounding box center [256, 53] width 66 height 15
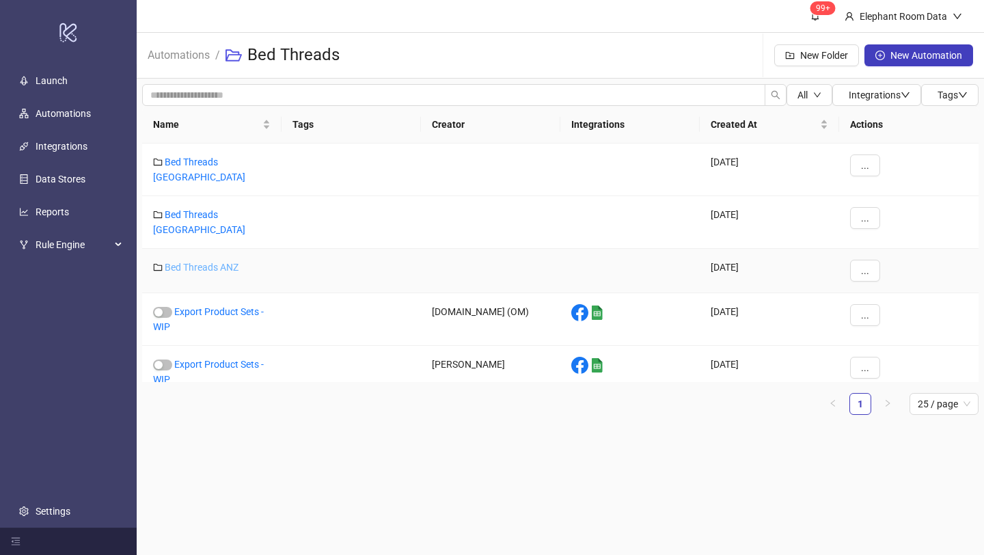
click at [235, 262] on link "Bed Threads ANZ" at bounding box center [202, 267] width 74 height 11
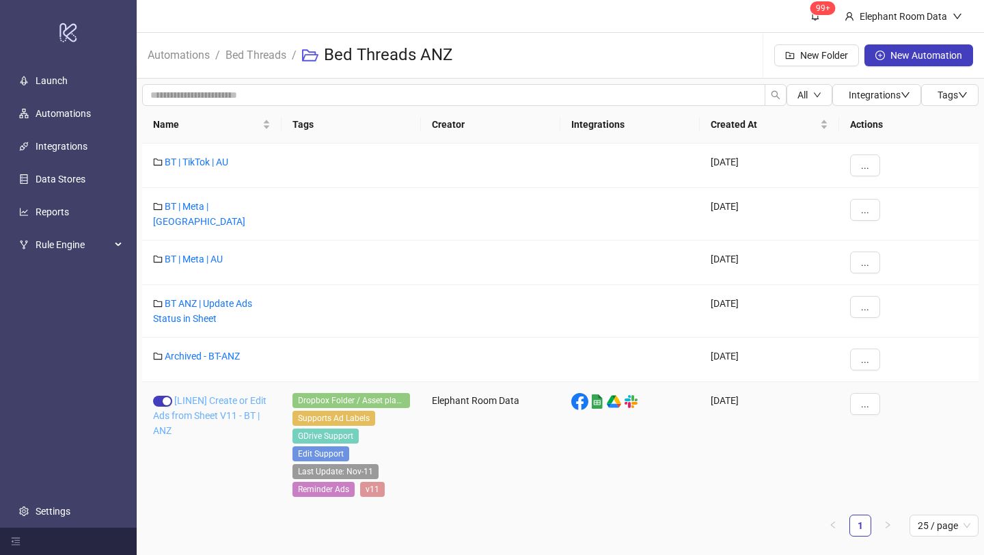
click at [220, 395] on link "[LINEN] Create or Edit Ads from Sheet V11 - BT | ANZ" at bounding box center [209, 415] width 113 height 41
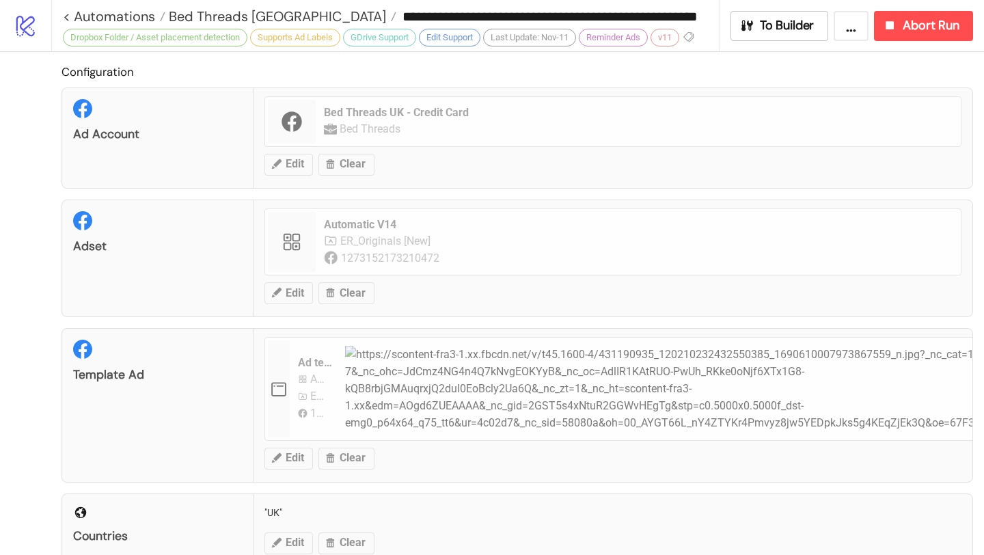
type input "**********"
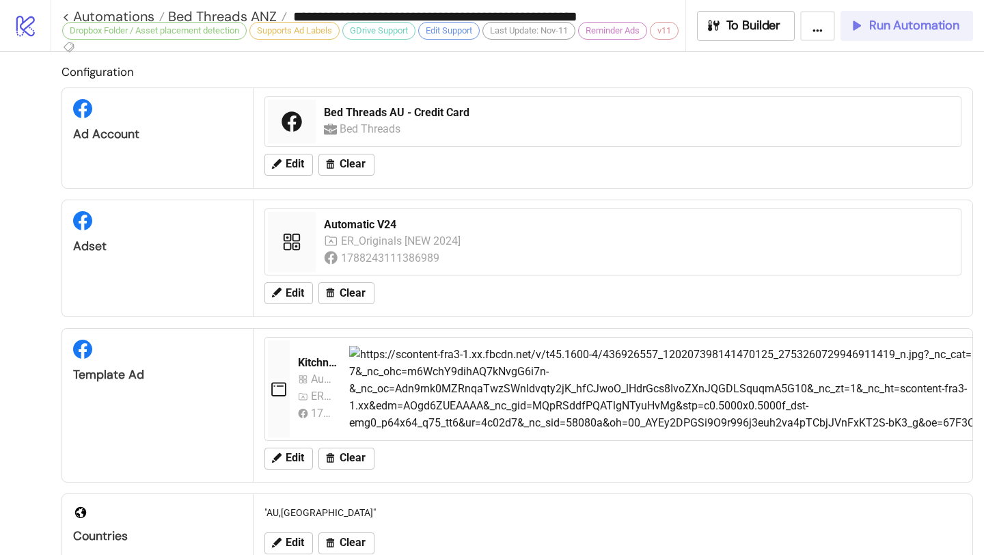
click at [864, 22] on div "Run Automation" at bounding box center [904, 26] width 111 height 16
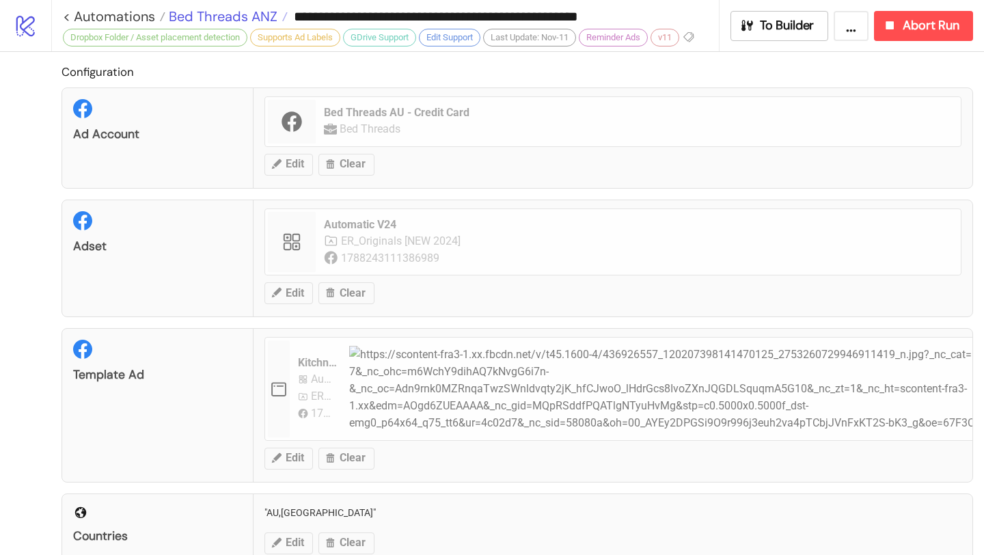
click at [250, 12] on span "Bed Threads ANZ" at bounding box center [221, 17] width 112 height 18
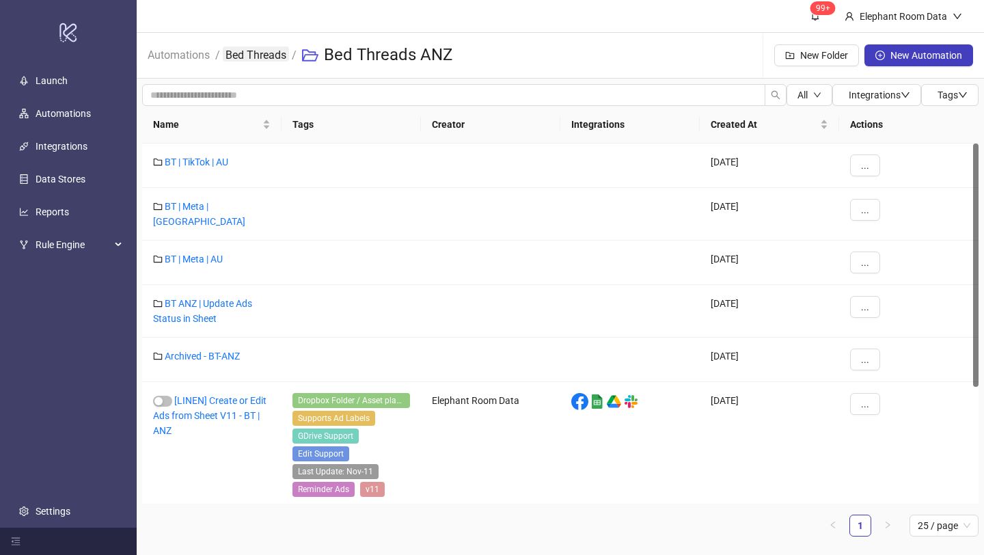
click at [268, 51] on link "Bed Threads" at bounding box center [256, 53] width 66 height 15
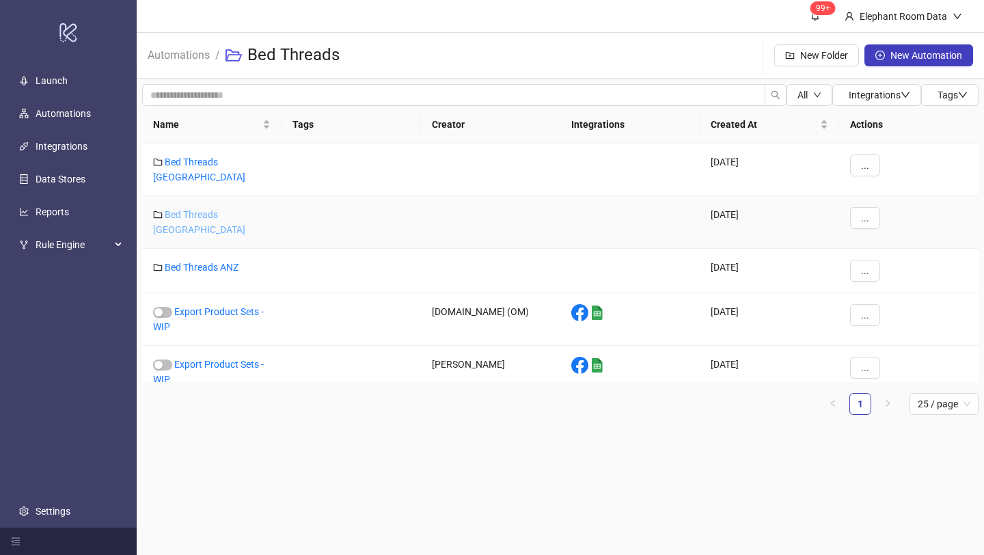
click at [221, 209] on link "Bed Threads [GEOGRAPHIC_DATA]" at bounding box center [199, 222] width 92 height 26
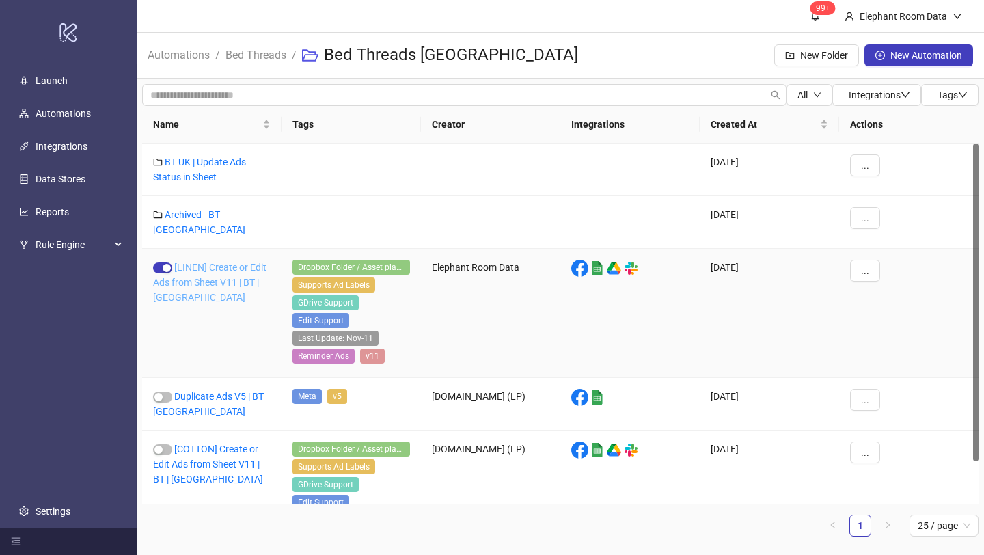
click at [258, 275] on link "[LINEN] Create or Edit Ads from Sheet V11 | BT | [GEOGRAPHIC_DATA]" at bounding box center [209, 282] width 113 height 41
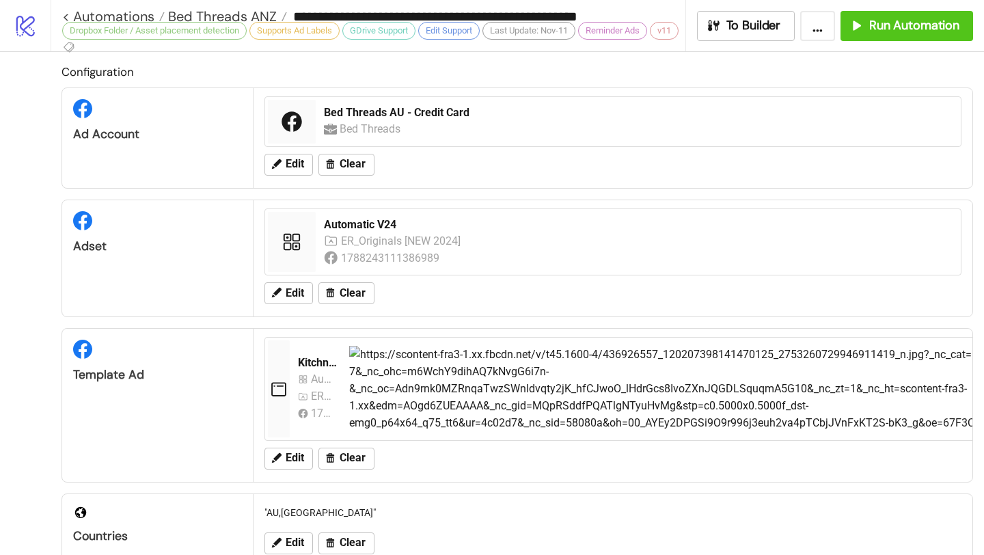
type input "**********"
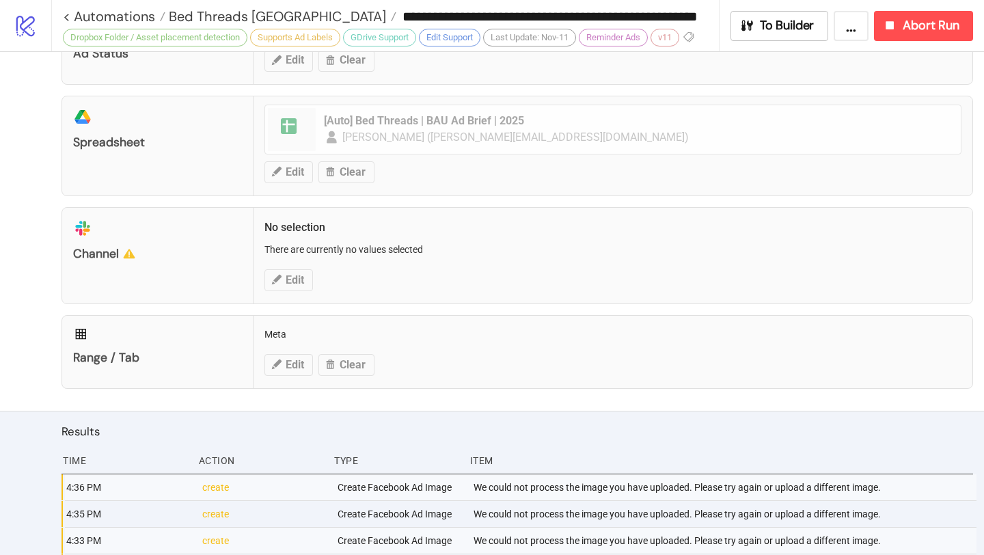
scroll to position [554, 0]
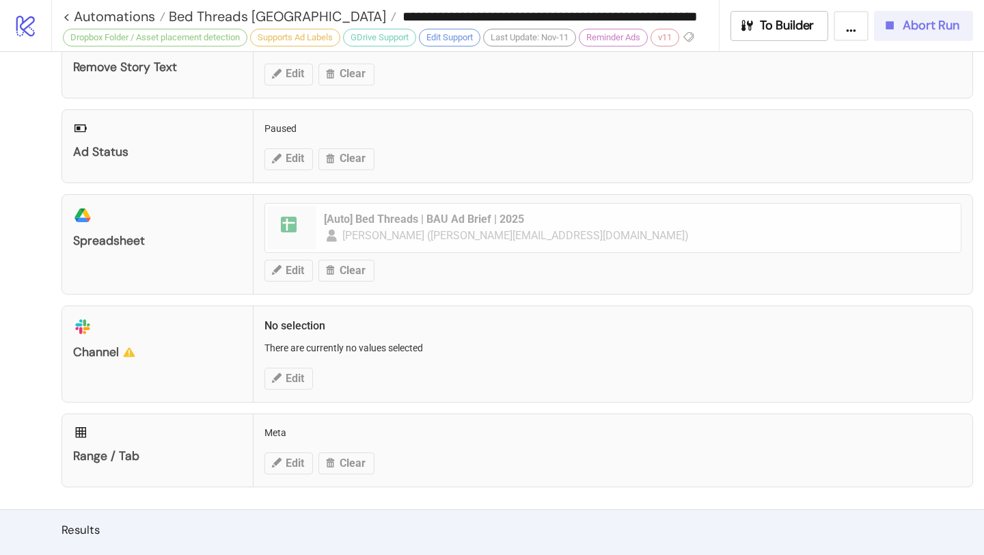
click at [925, 12] on button "Abort Run" at bounding box center [923, 26] width 99 height 30
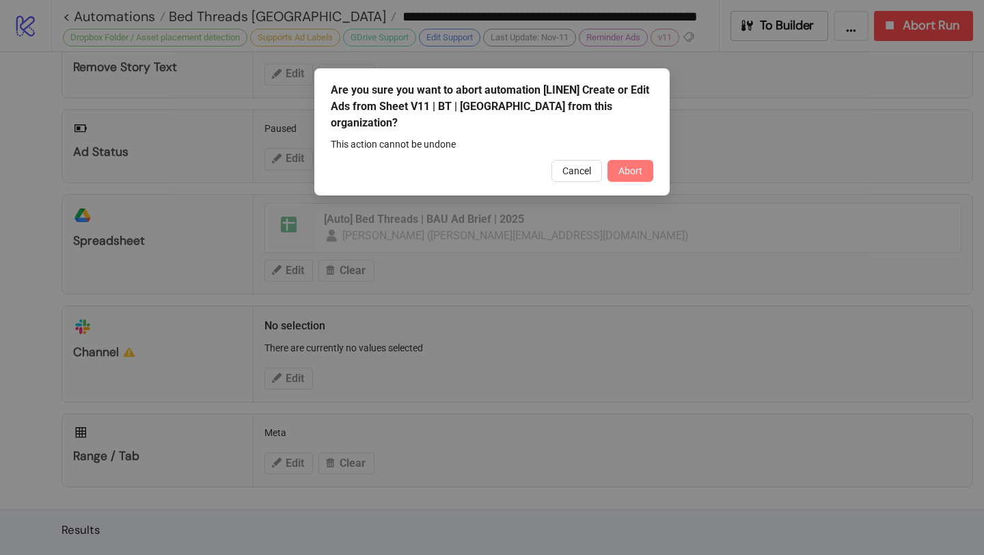
click at [632, 161] on button "Abort" at bounding box center [631, 171] width 46 height 22
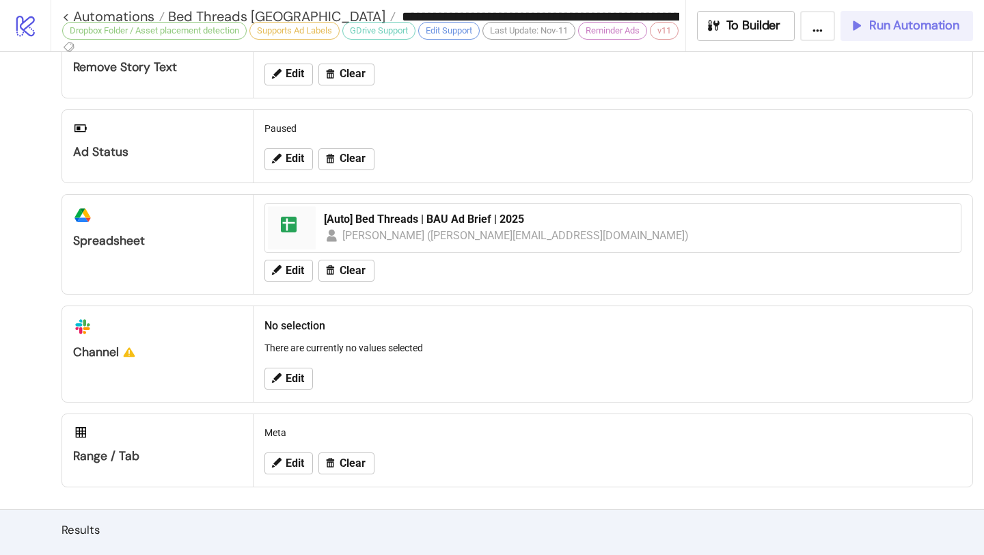
click at [877, 30] on span "Run Automation" at bounding box center [914, 26] width 90 height 16
